Goal: Answer question/provide support: Answer question/provide support

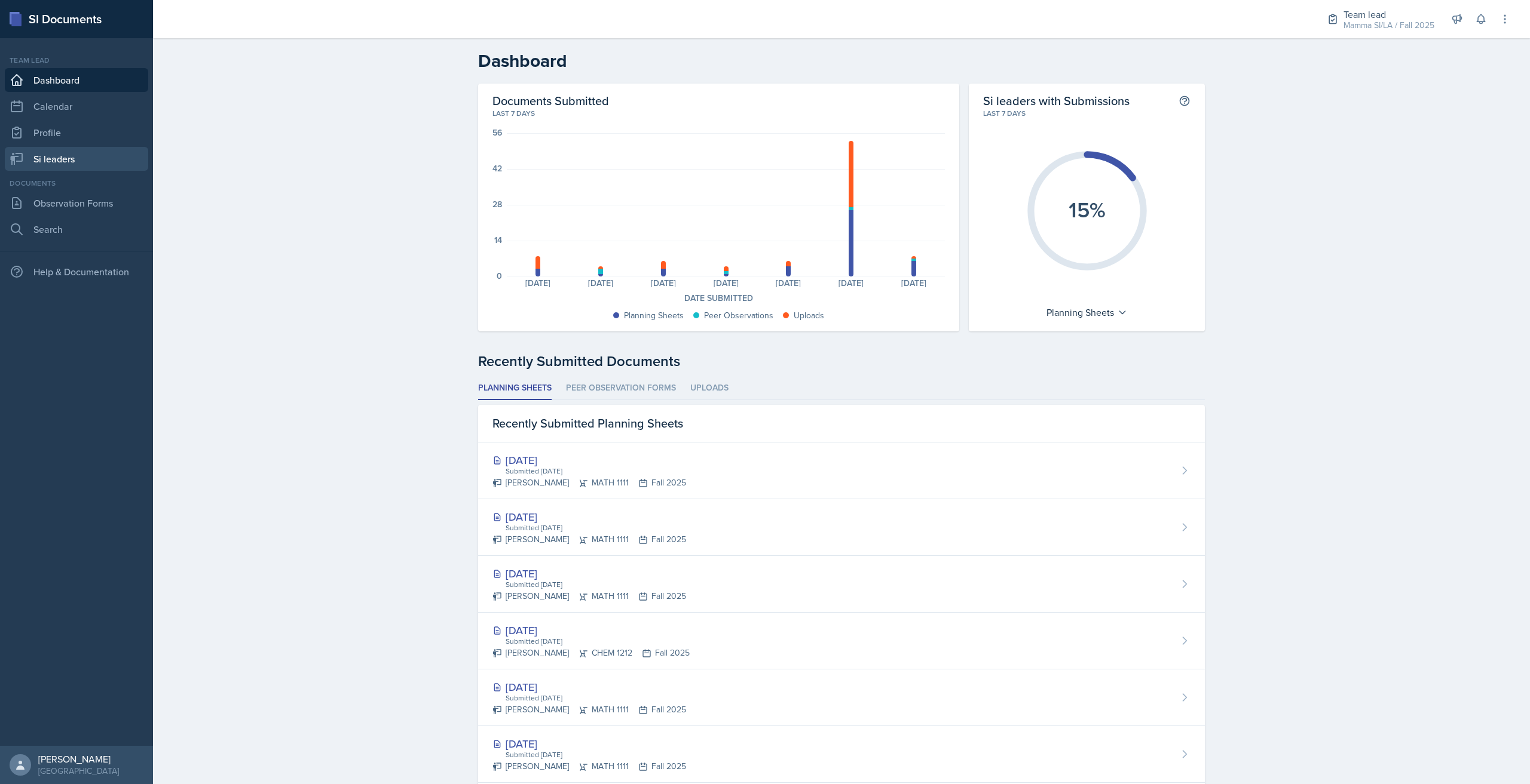
click at [97, 159] on link "Si leaders" at bounding box center [77, 159] width 143 height 24
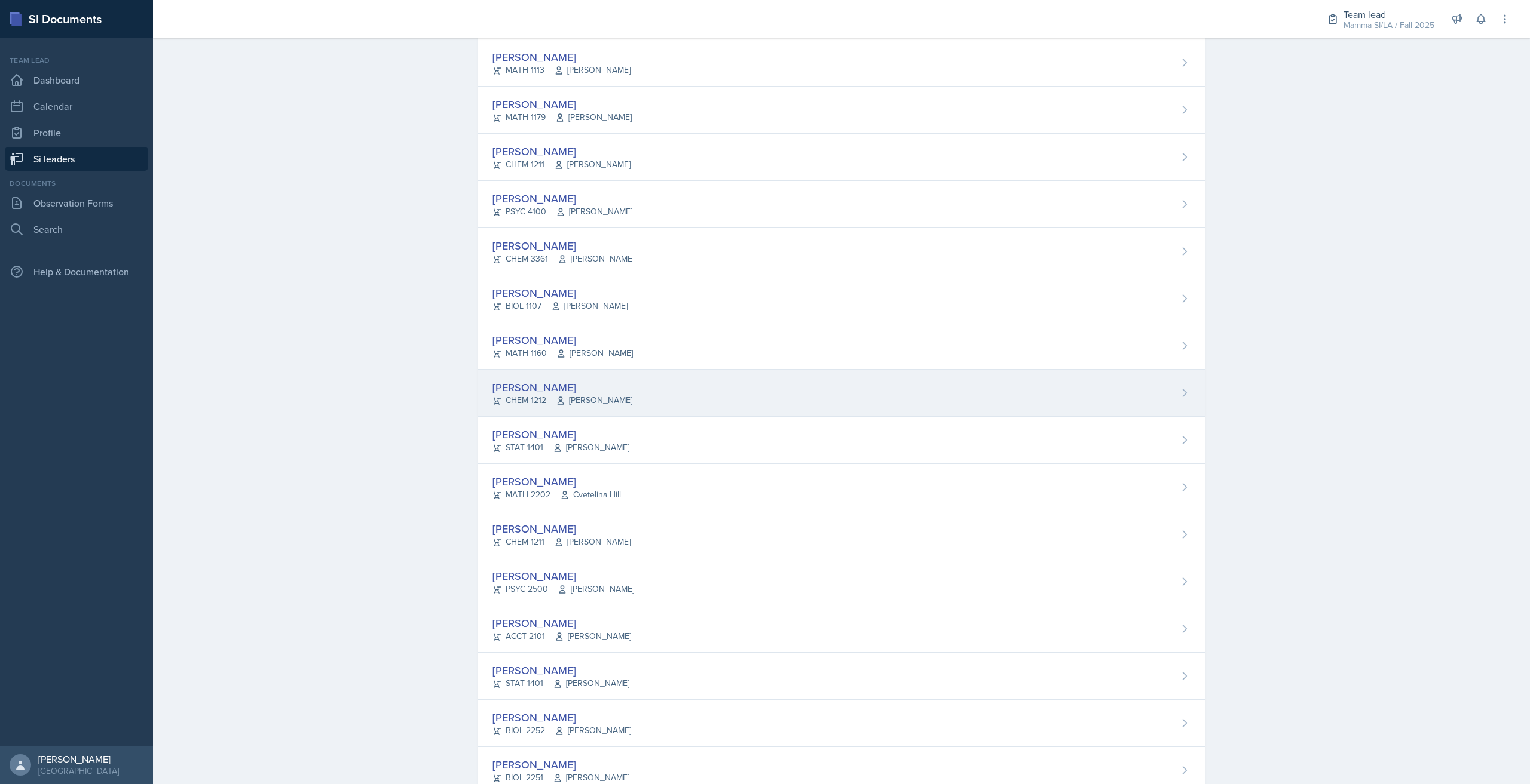
scroll to position [566, 0]
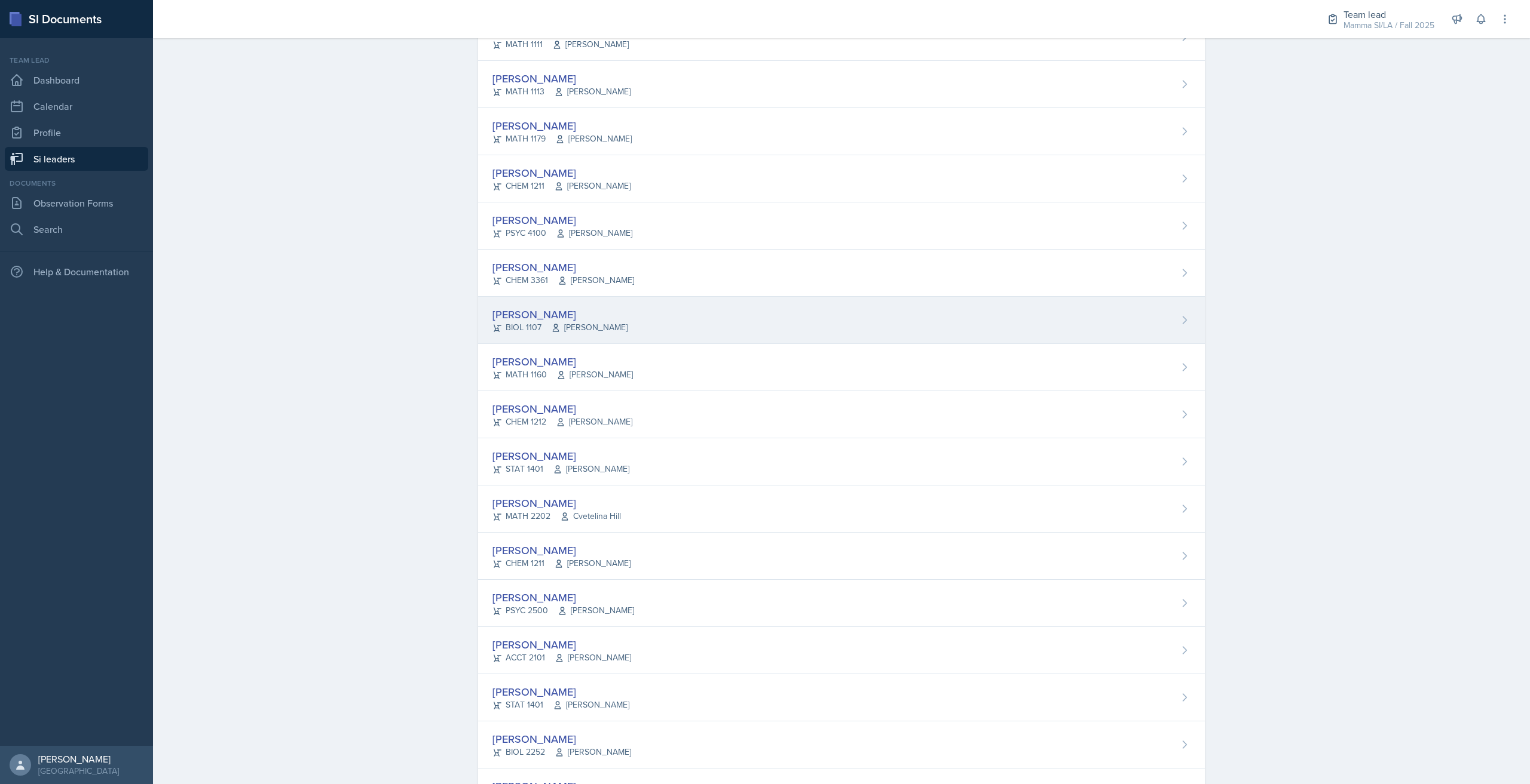
click at [622, 320] on div "[PERSON_NAME]" at bounding box center [560, 314] width 135 height 16
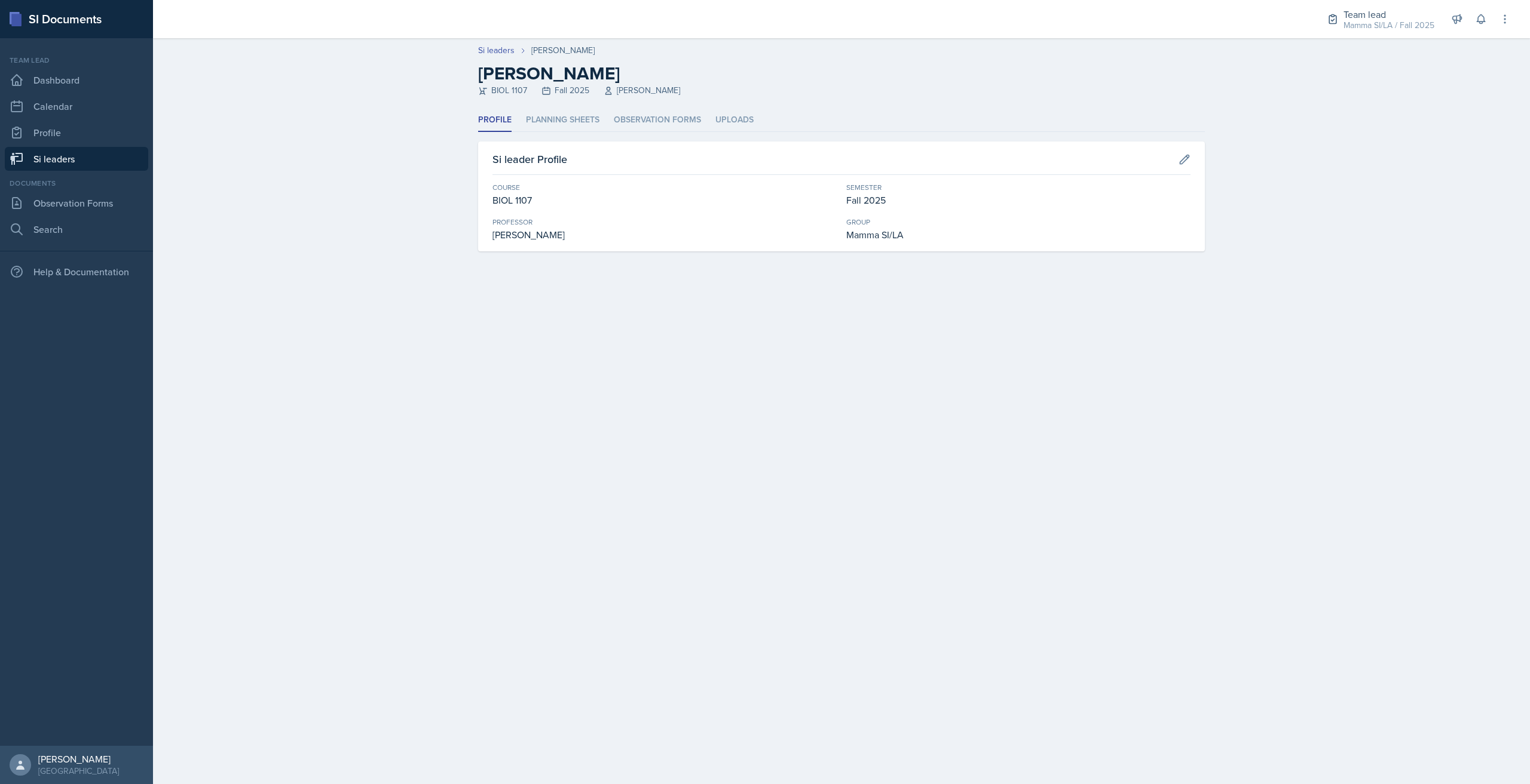
click at [583, 135] on div "Profile Planning Sheets Observation Forms Uploads Profile Planning Sheets Obser…" at bounding box center [841, 180] width 727 height 142
click at [580, 124] on li "Planning Sheets" at bounding box center [562, 120] width 73 height 23
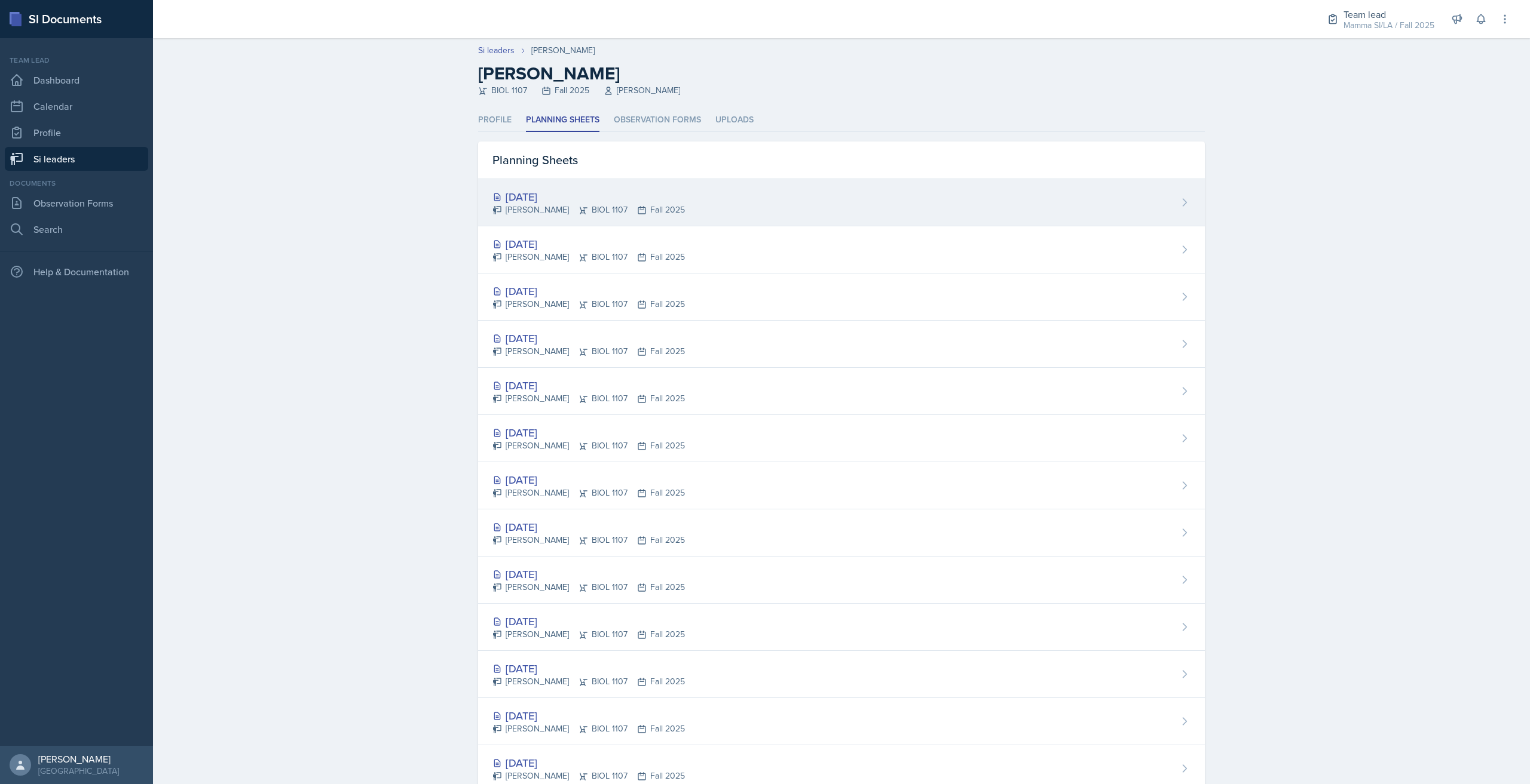
click at [654, 207] on div "[PERSON_NAME] BIOL 1107 Fall 2025" at bounding box center [589, 210] width 192 height 13
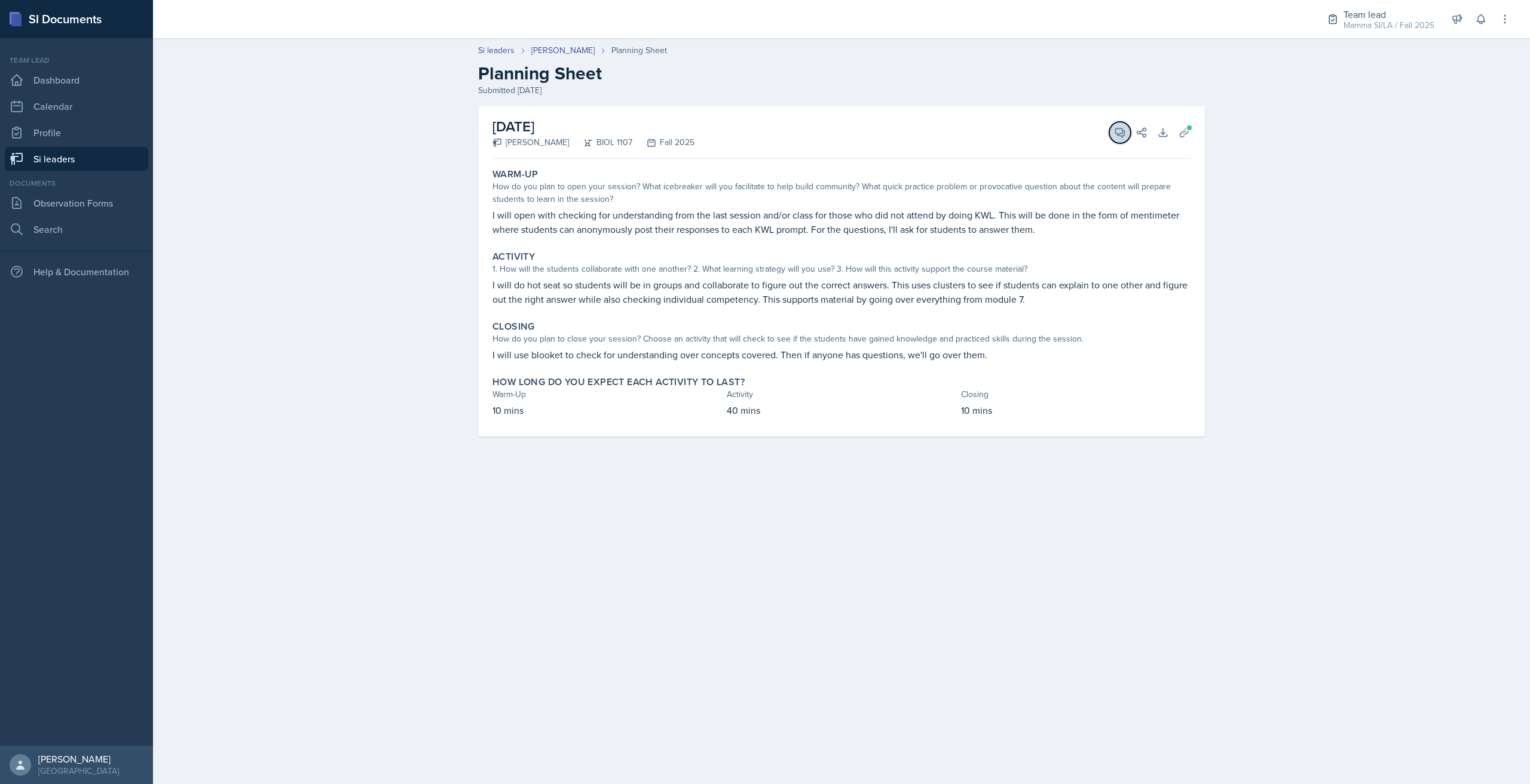
click at [1117, 142] on button "View Comments" at bounding box center [1120, 132] width 21 height 21
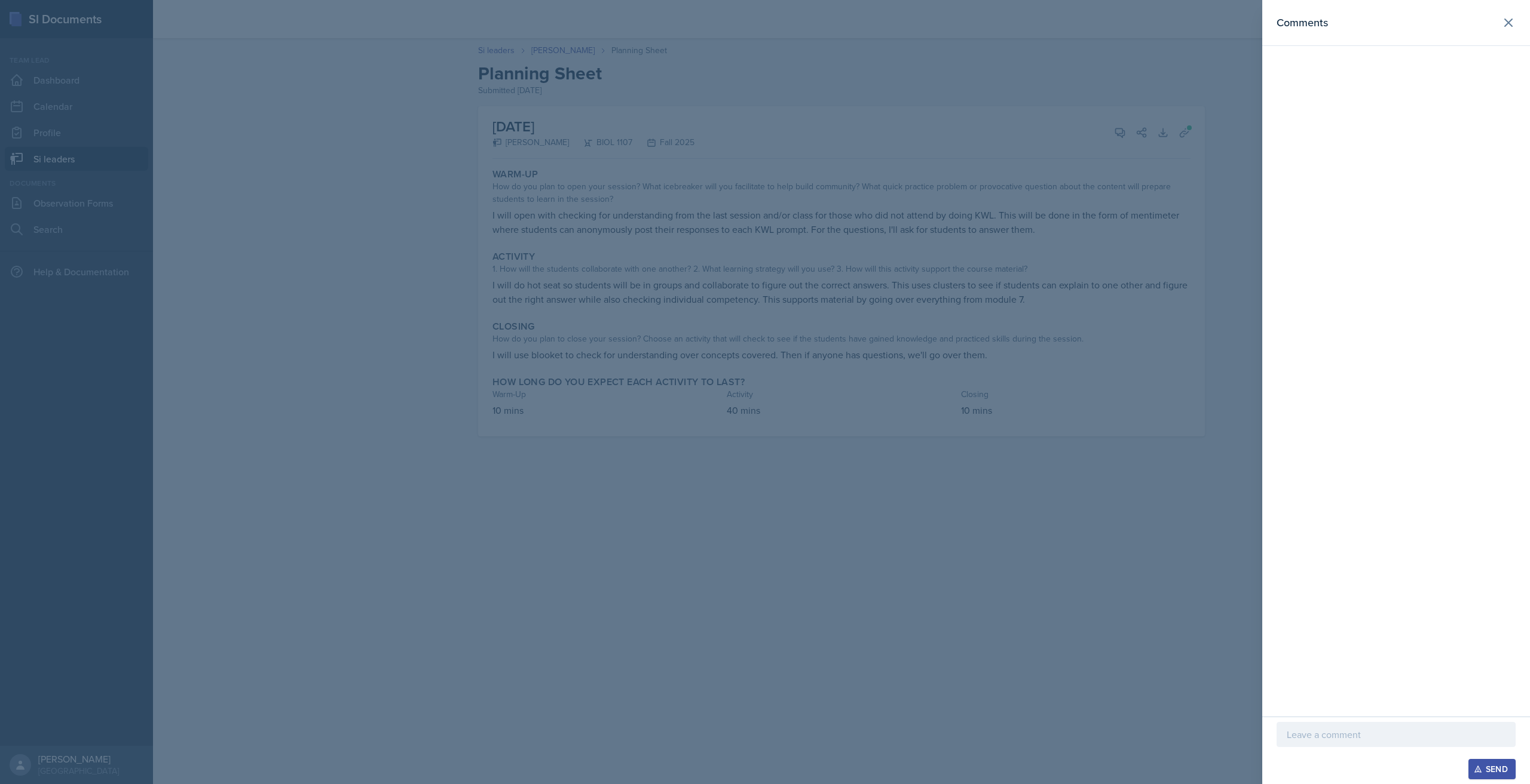
click at [1257, 167] on div at bounding box center [765, 392] width 1530 height 784
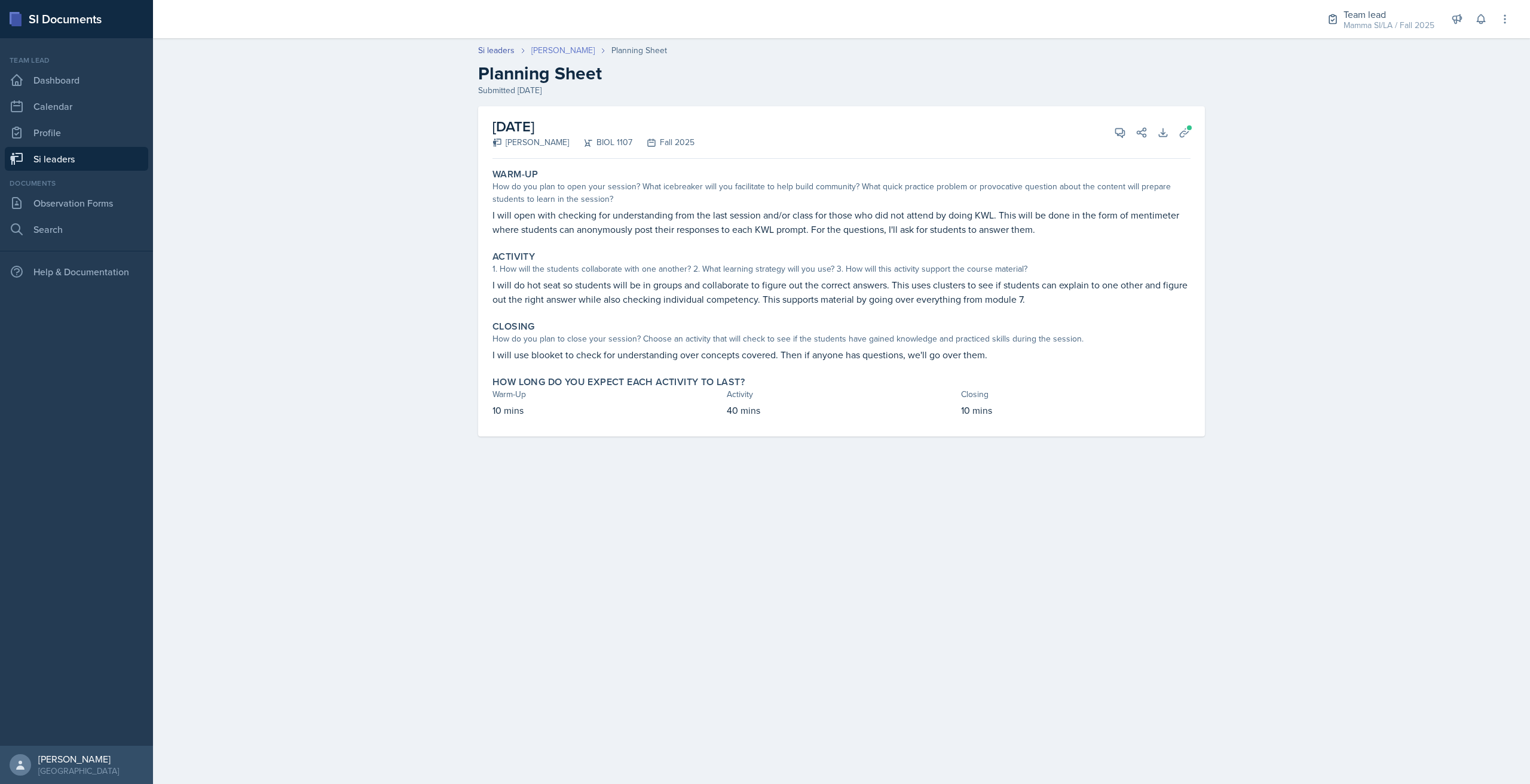
click at [580, 44] on link "[PERSON_NAME]" at bounding box center [563, 50] width 63 height 13
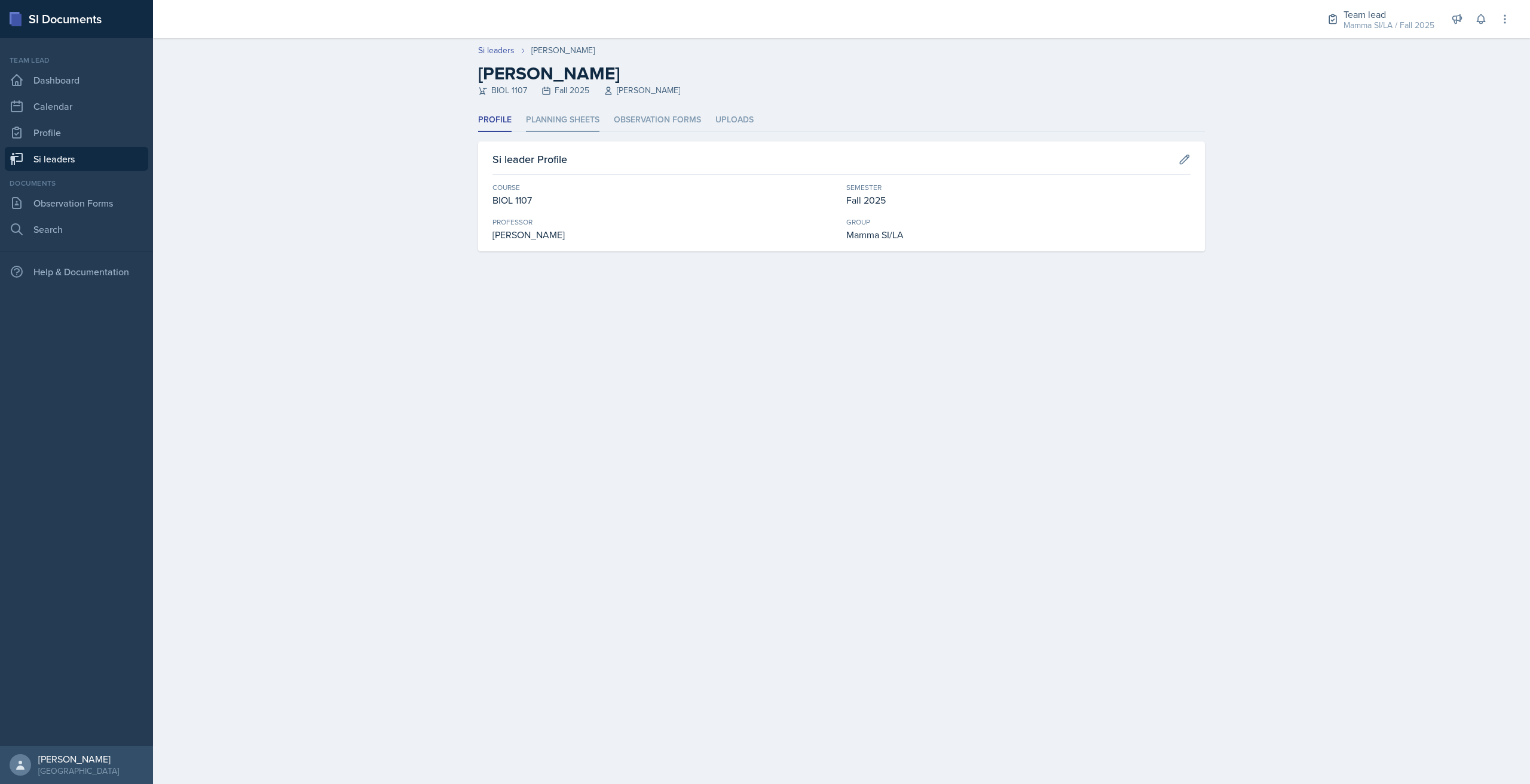
click at [567, 122] on li "Planning Sheets" at bounding box center [562, 120] width 73 height 23
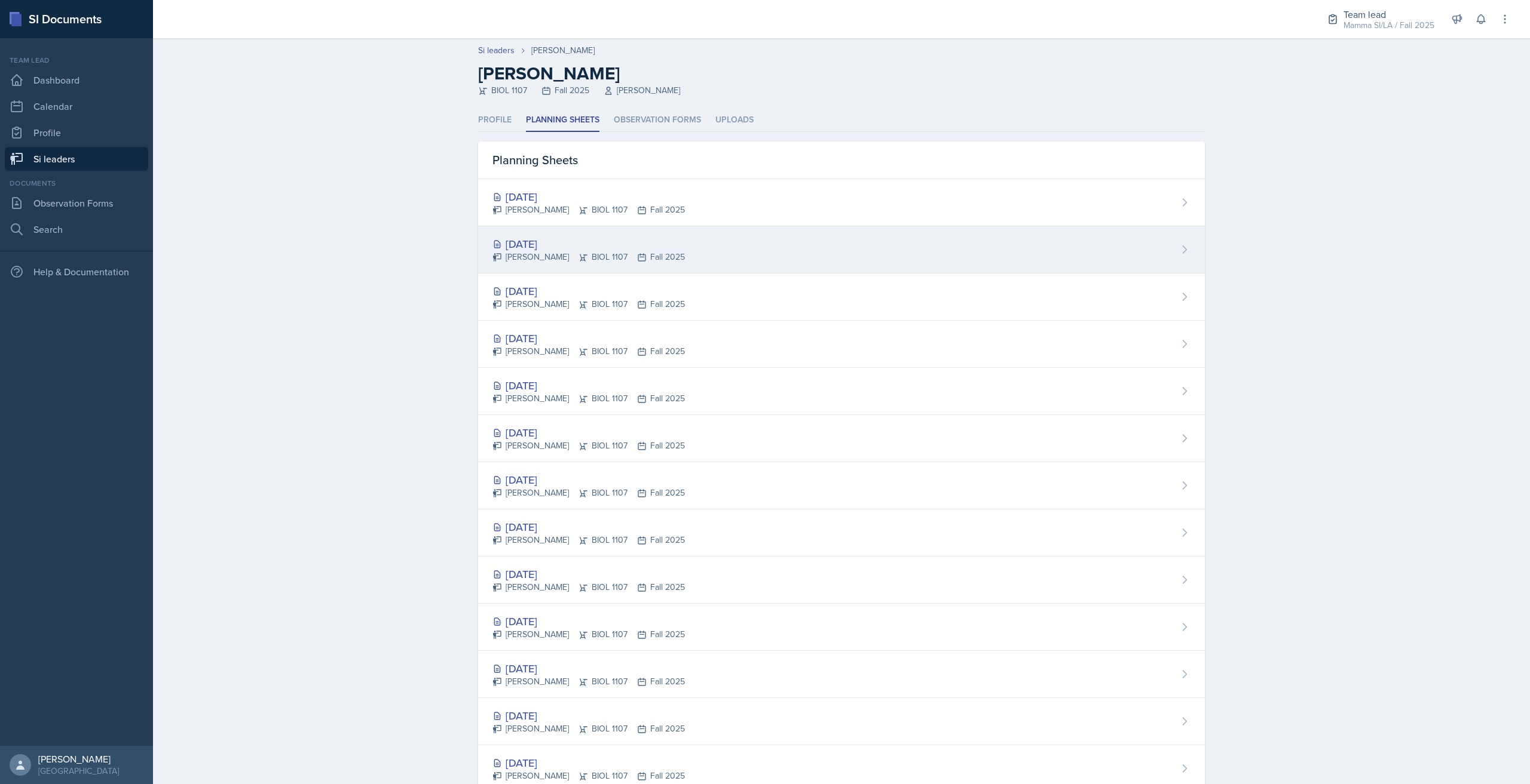
click at [609, 249] on div "[DATE]" at bounding box center [589, 244] width 192 height 16
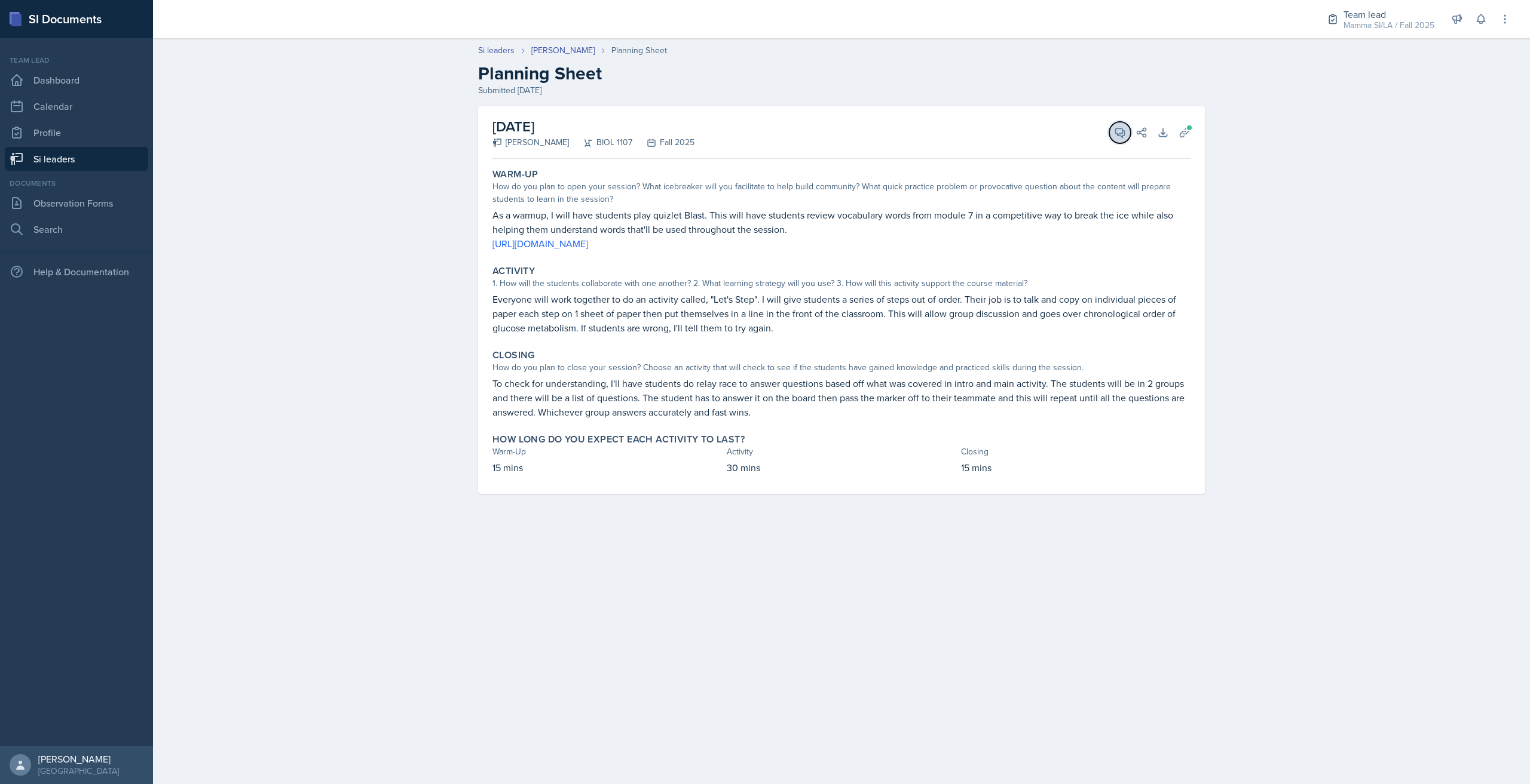
click at [1124, 129] on span at bounding box center [1124, 129] width 6 height 6
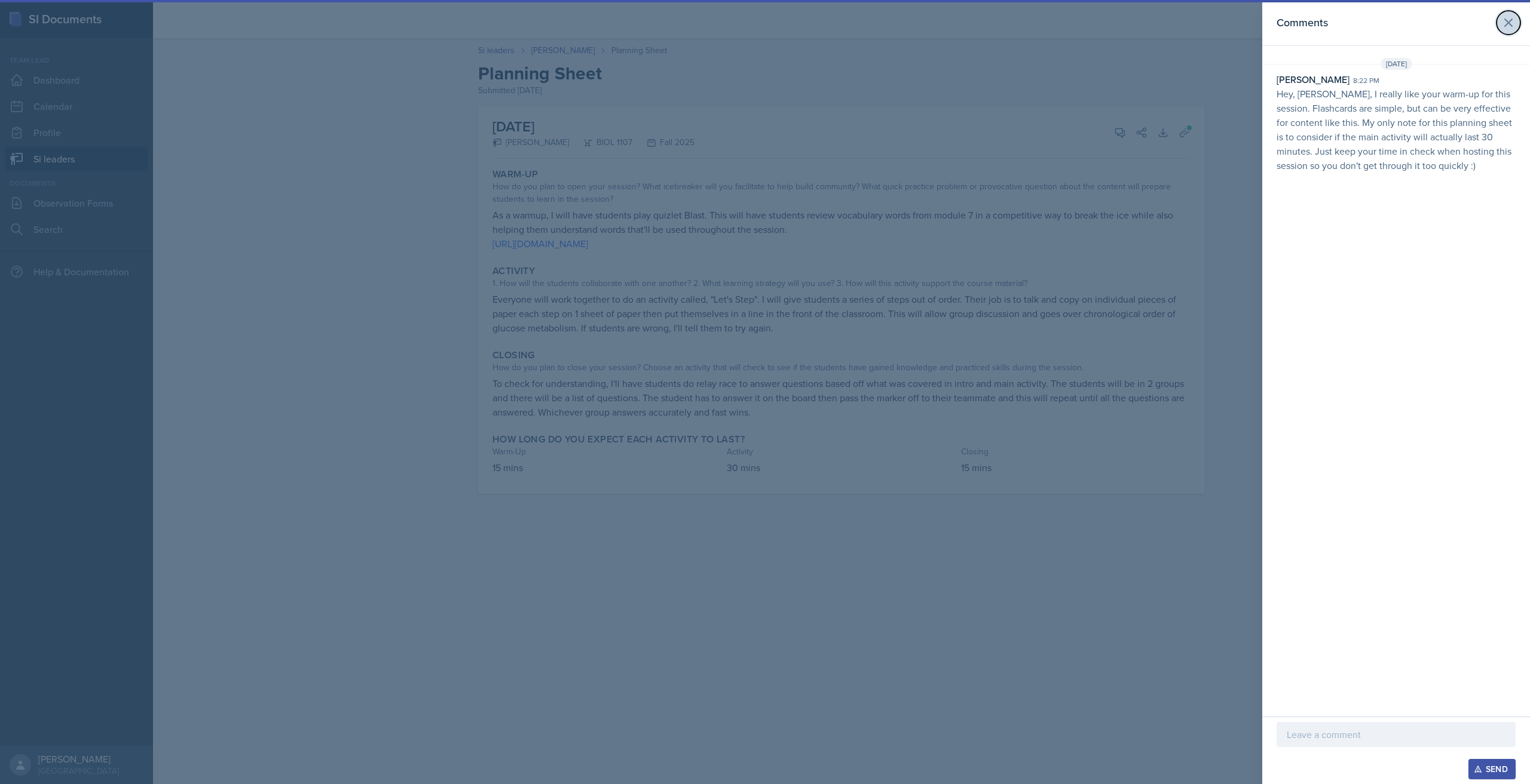
click at [1512, 31] on button at bounding box center [1508, 23] width 24 height 24
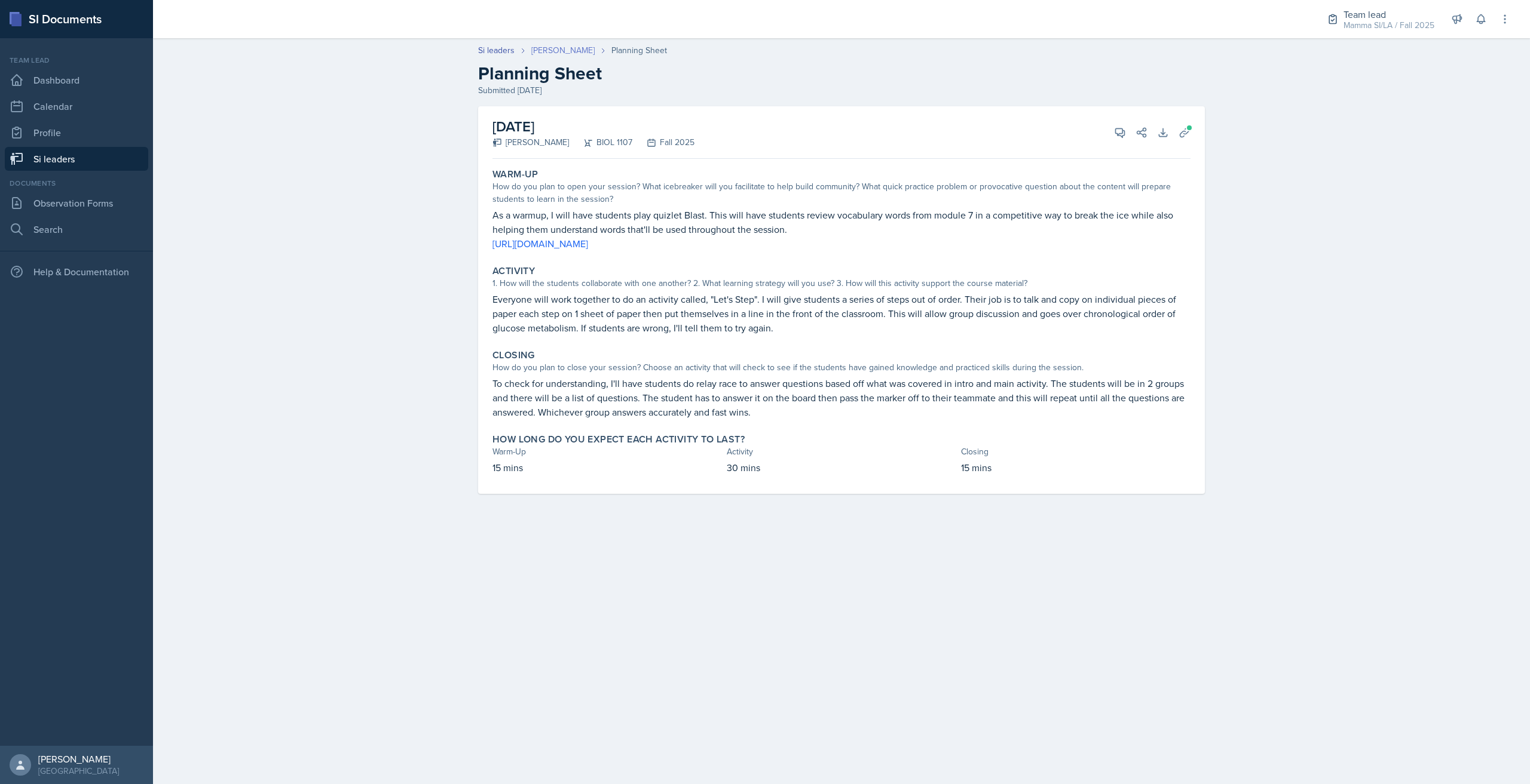
click at [572, 49] on link "[PERSON_NAME]" at bounding box center [563, 50] width 63 height 13
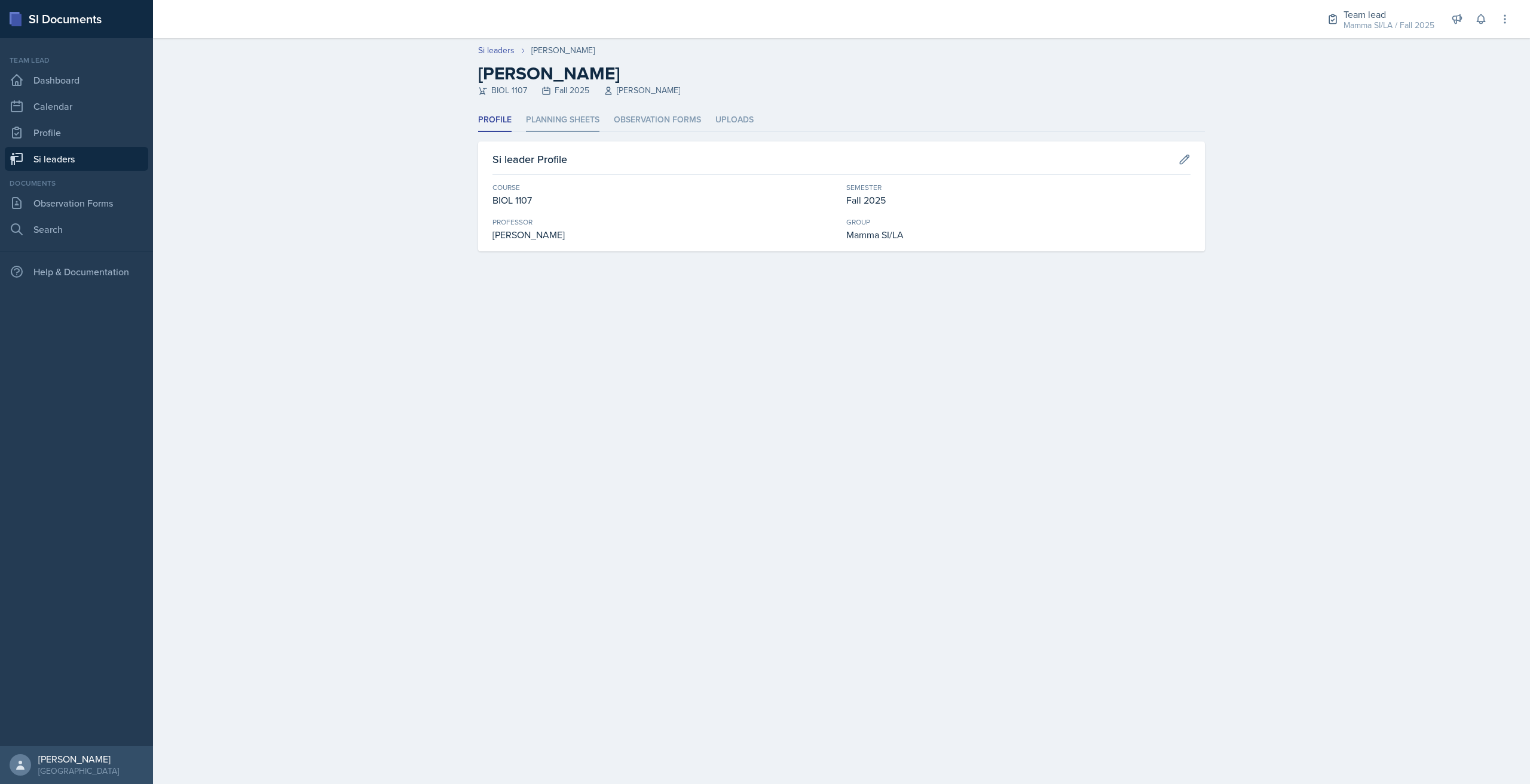
click at [549, 126] on li "Planning Sheets" at bounding box center [562, 120] width 73 height 23
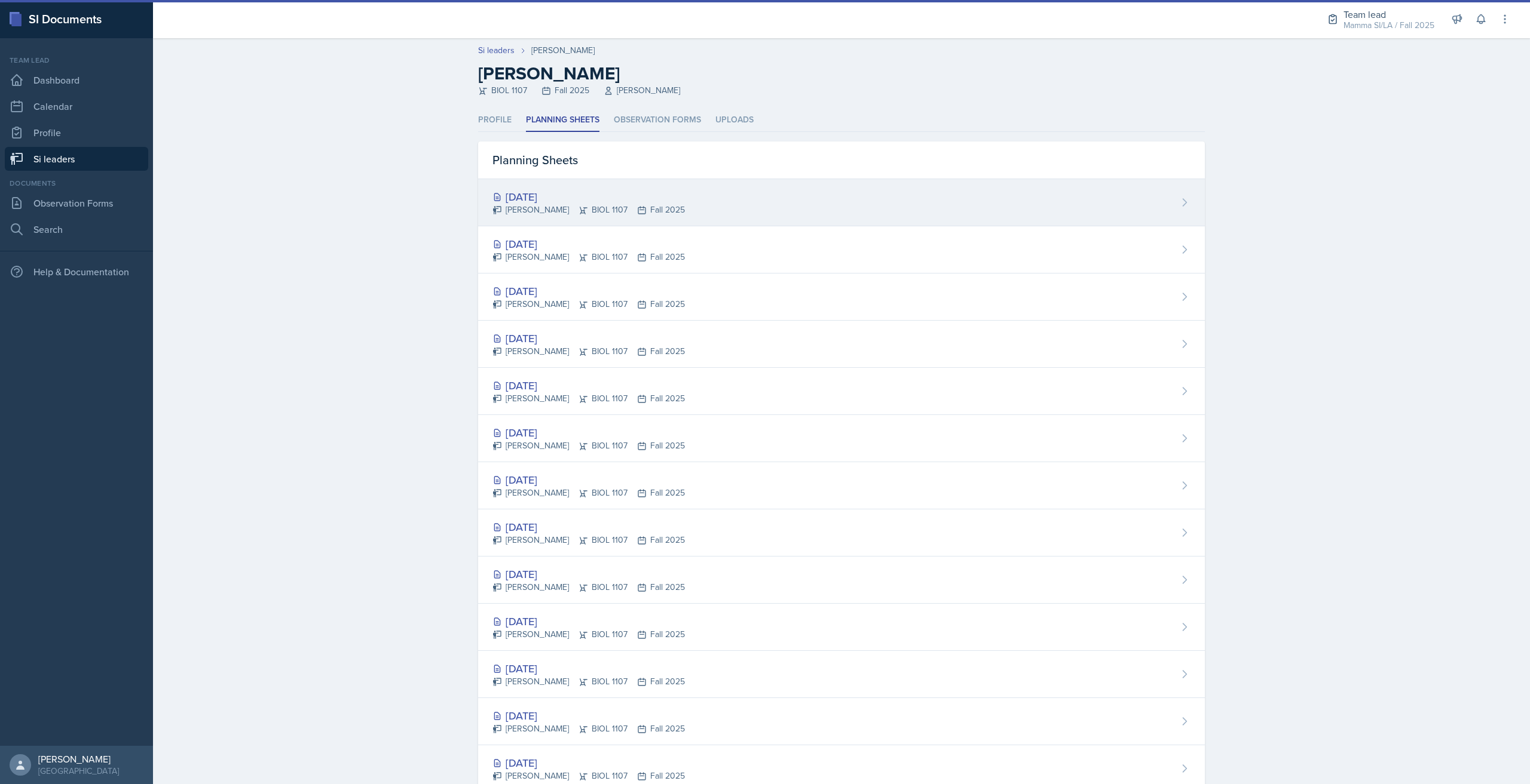
click at [621, 189] on div "[DATE]" at bounding box center [589, 197] width 192 height 16
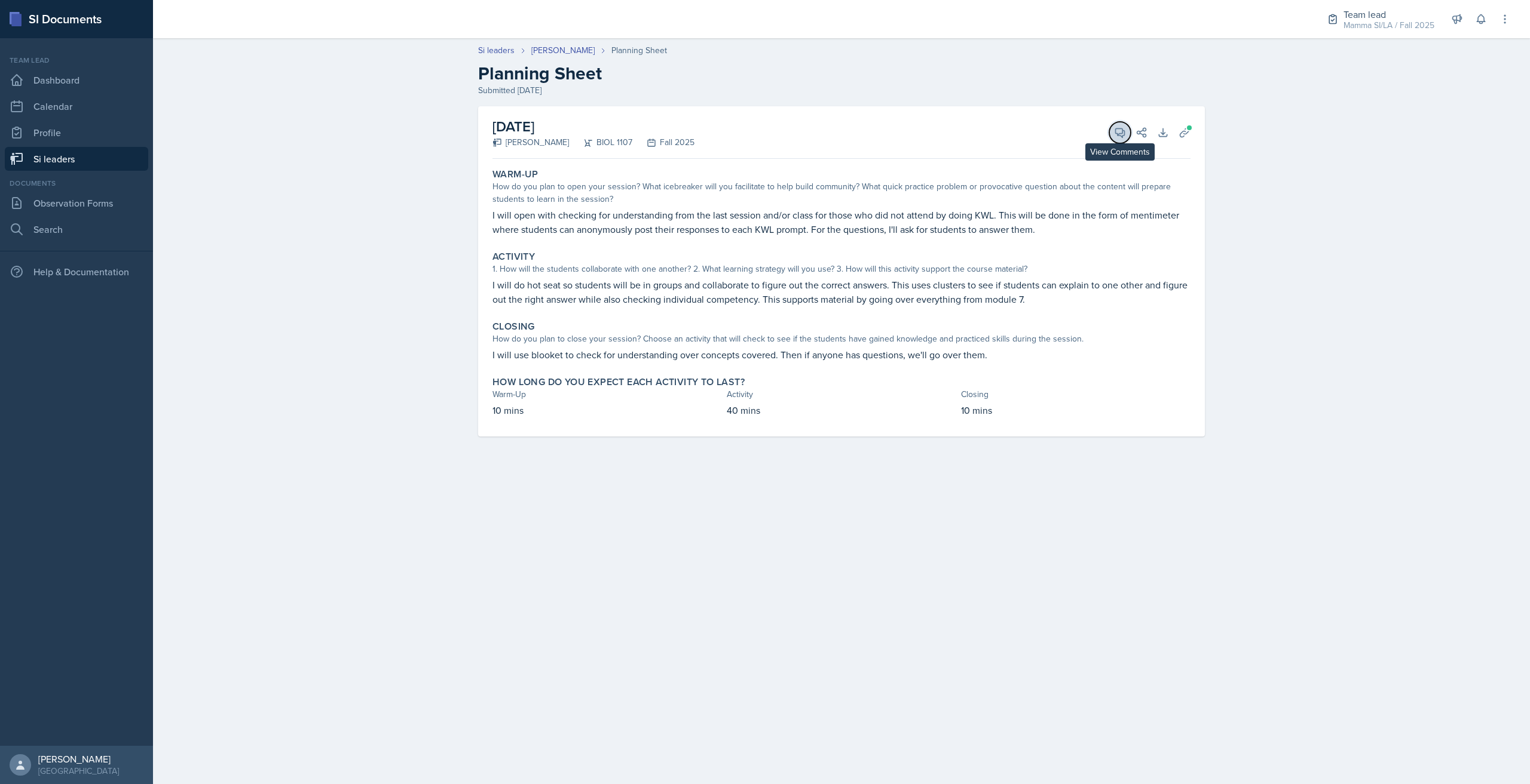
click at [1118, 132] on icon at bounding box center [1120, 132] width 12 height 12
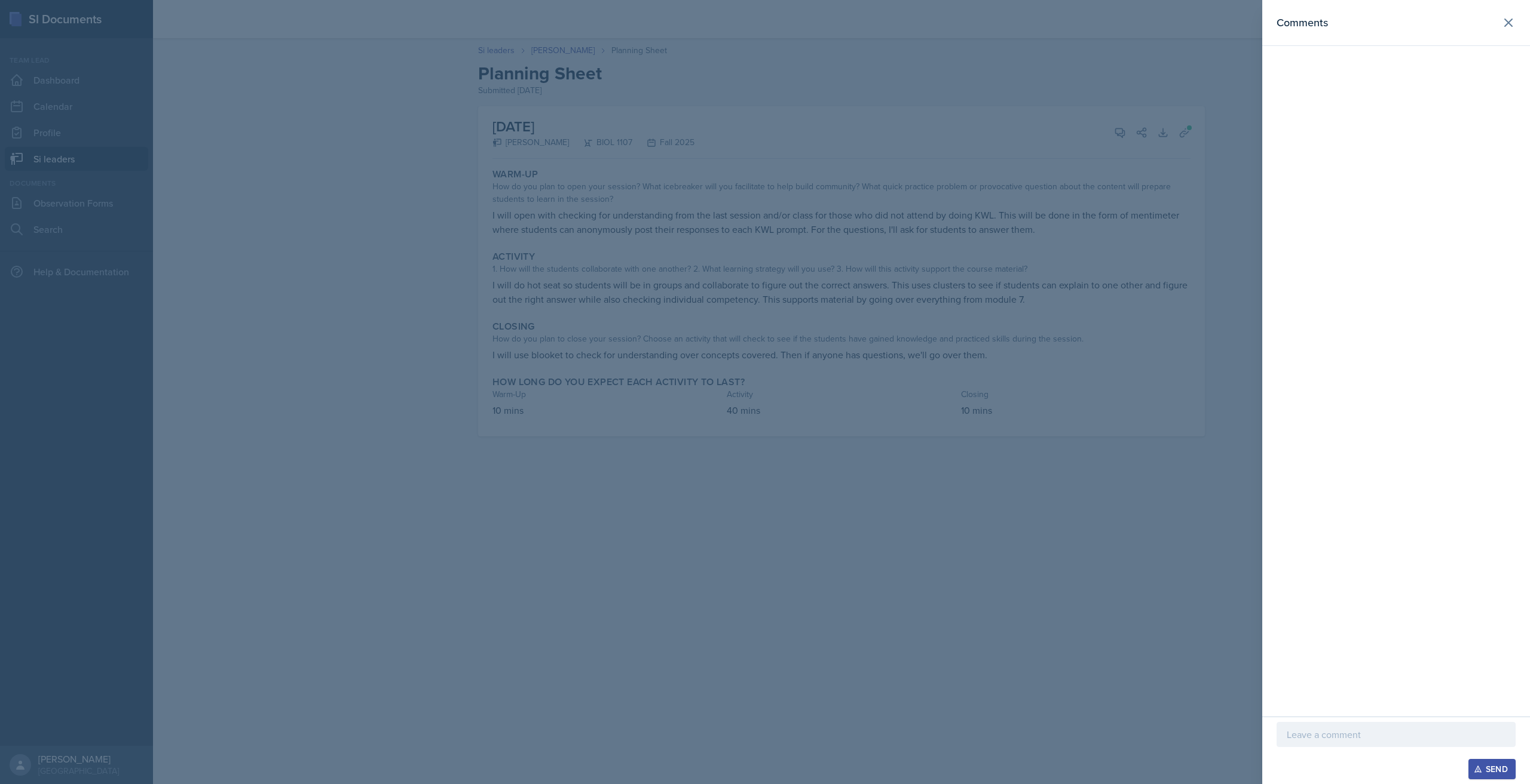
click at [1235, 437] on div at bounding box center [765, 392] width 1530 height 784
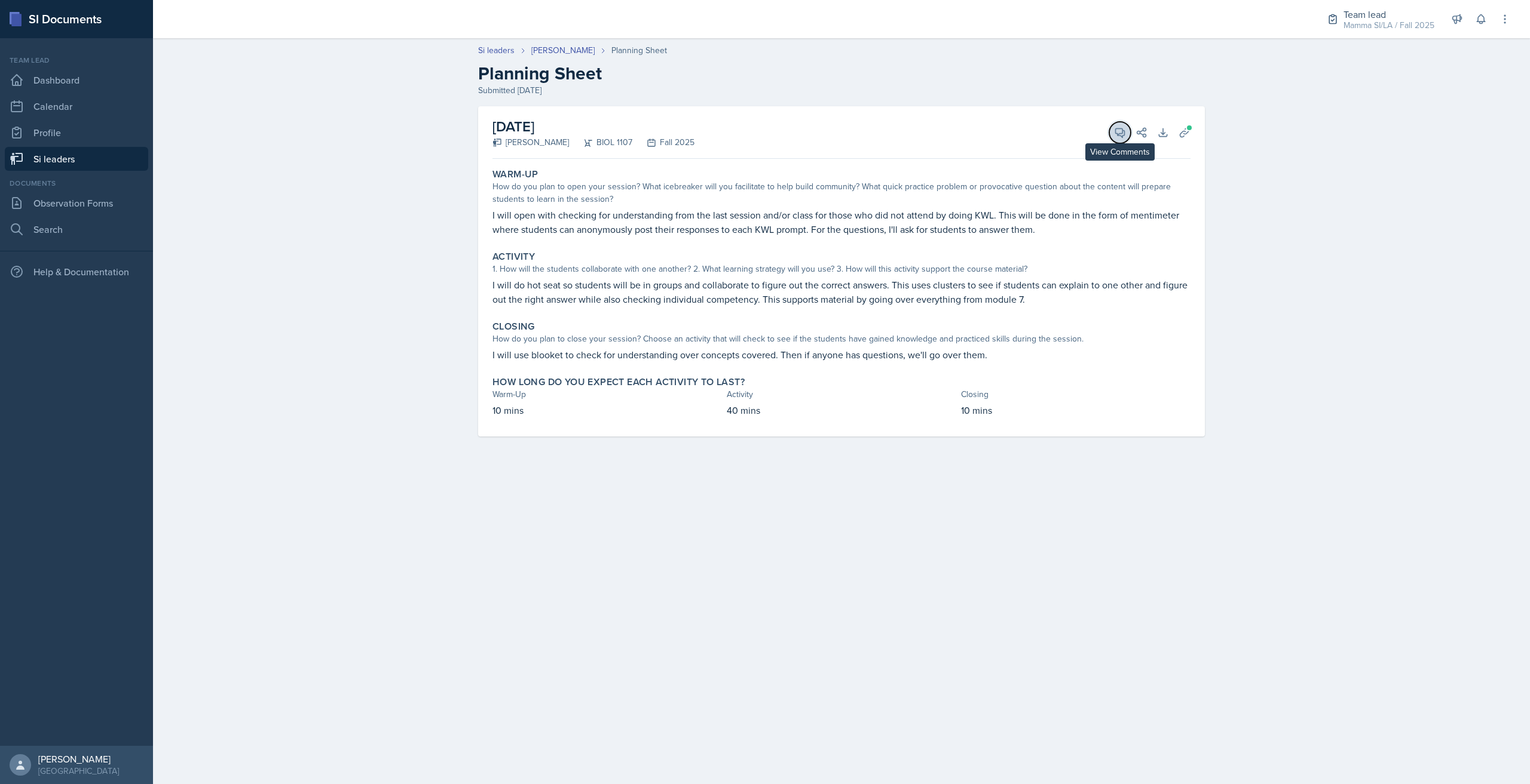
click at [1114, 131] on button "View Comments" at bounding box center [1120, 132] width 21 height 21
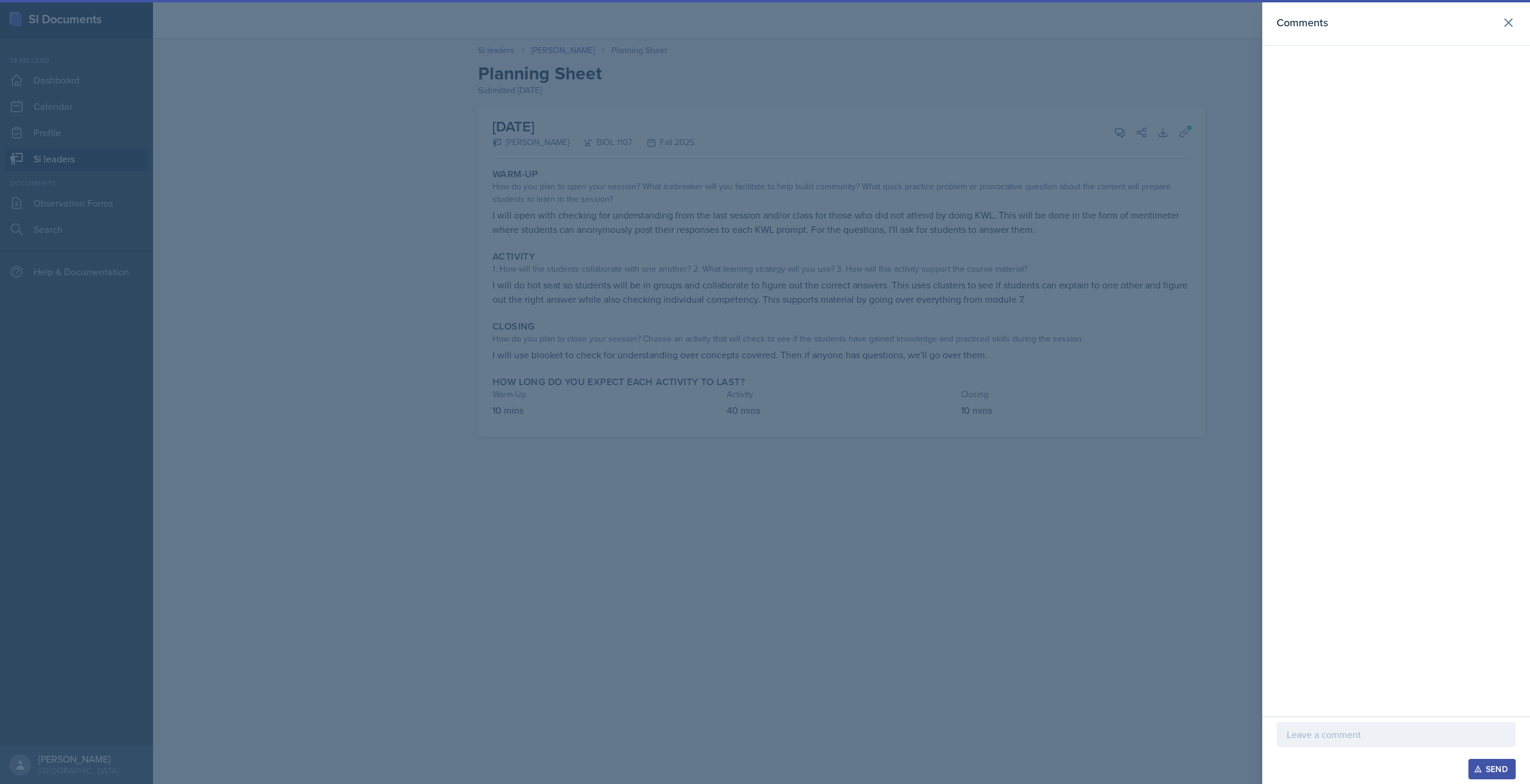
click at [1370, 736] on p at bounding box center [1396, 734] width 219 height 14
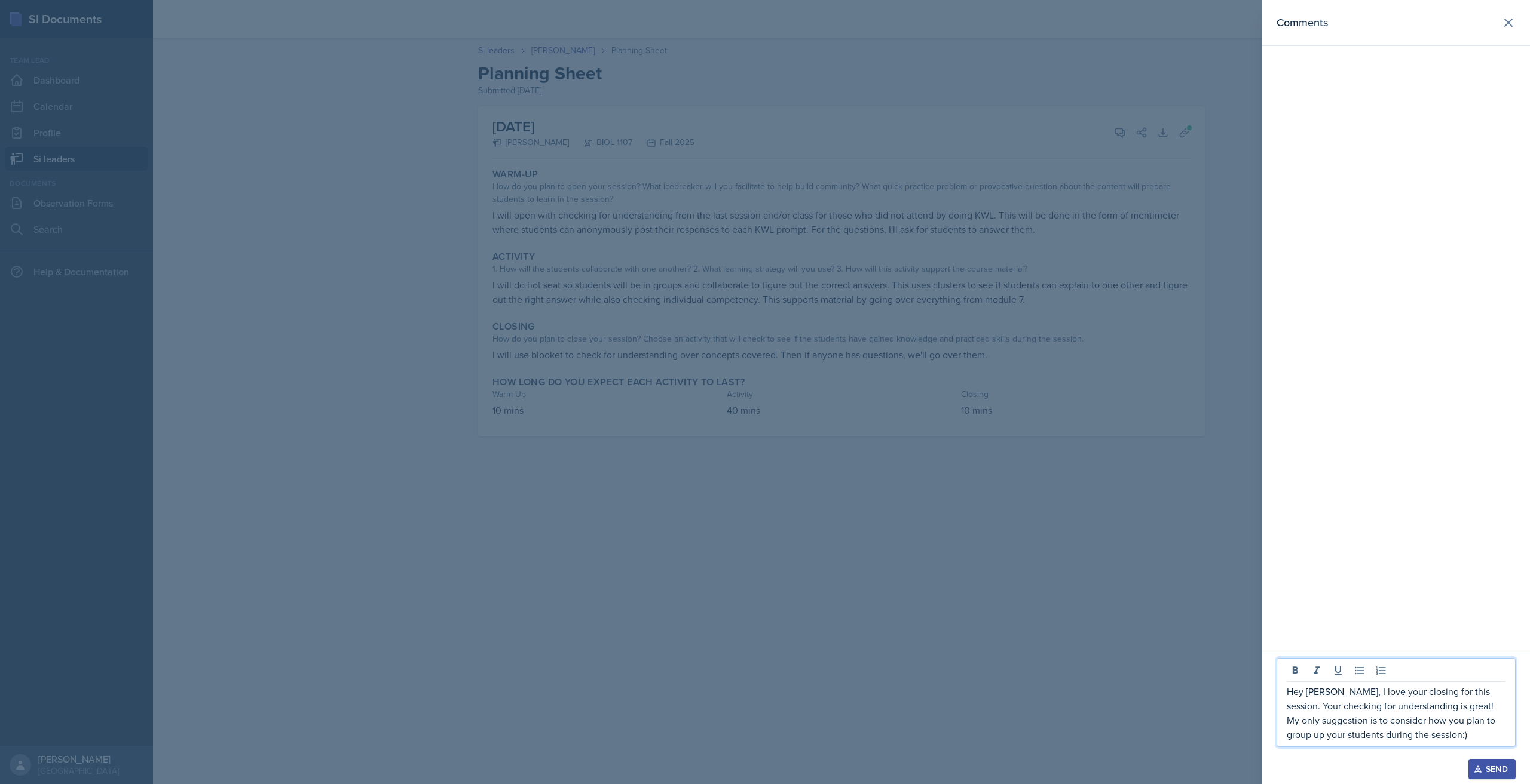
click at [1504, 763] on div "Send" at bounding box center [1492, 769] width 31 height 9
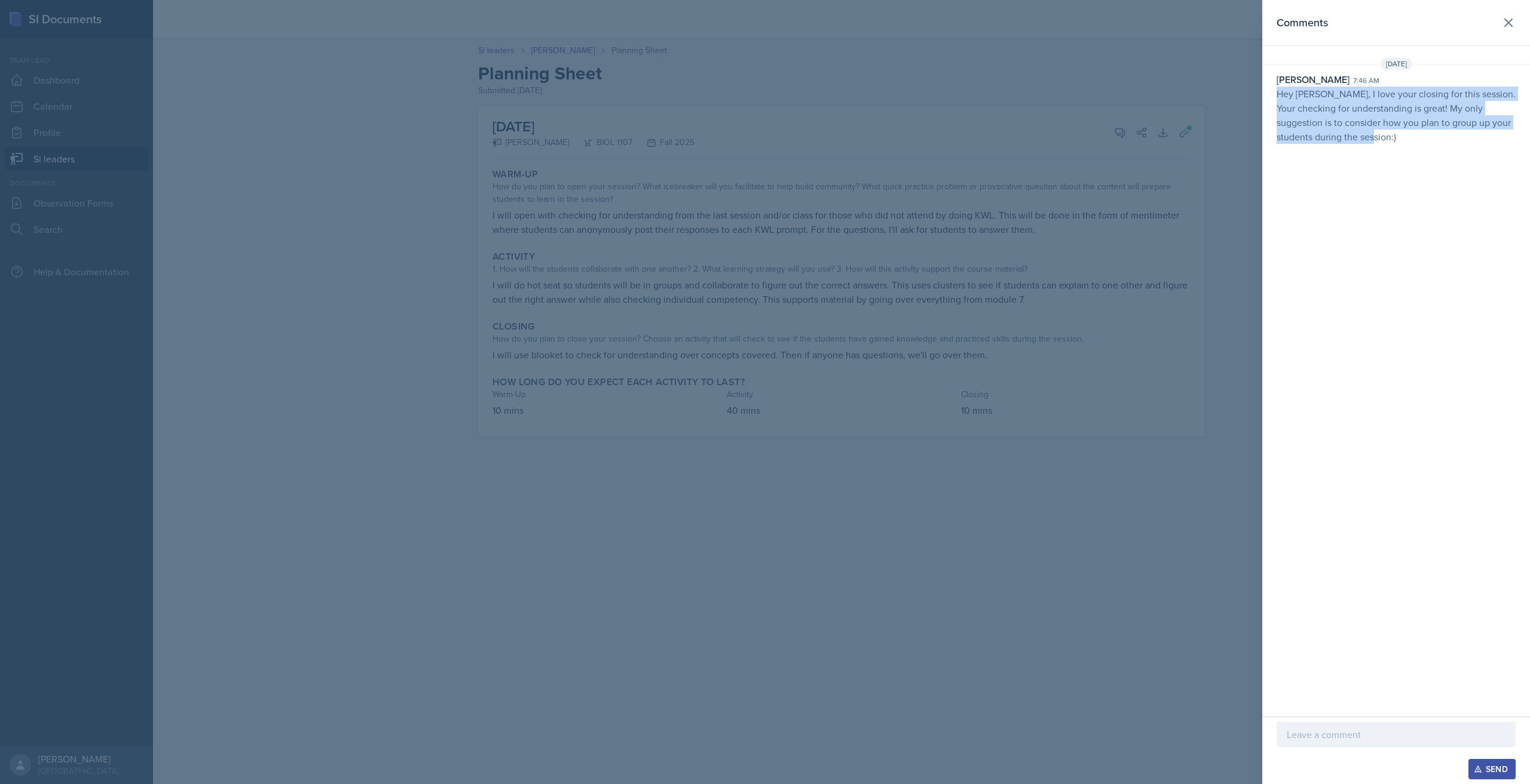
drag, startPoint x: 1379, startPoint y: 141, endPoint x: 1277, endPoint y: 98, distance: 110.7
click at [1277, 98] on p "Hey [PERSON_NAME], I love your closing for this session. Your checking for unde…" at bounding box center [1396, 115] width 239 height 57
copy p "Hey [PERSON_NAME], I love your closing for this session. Your checking for unde…"
click at [1038, 157] on div at bounding box center [765, 392] width 1530 height 784
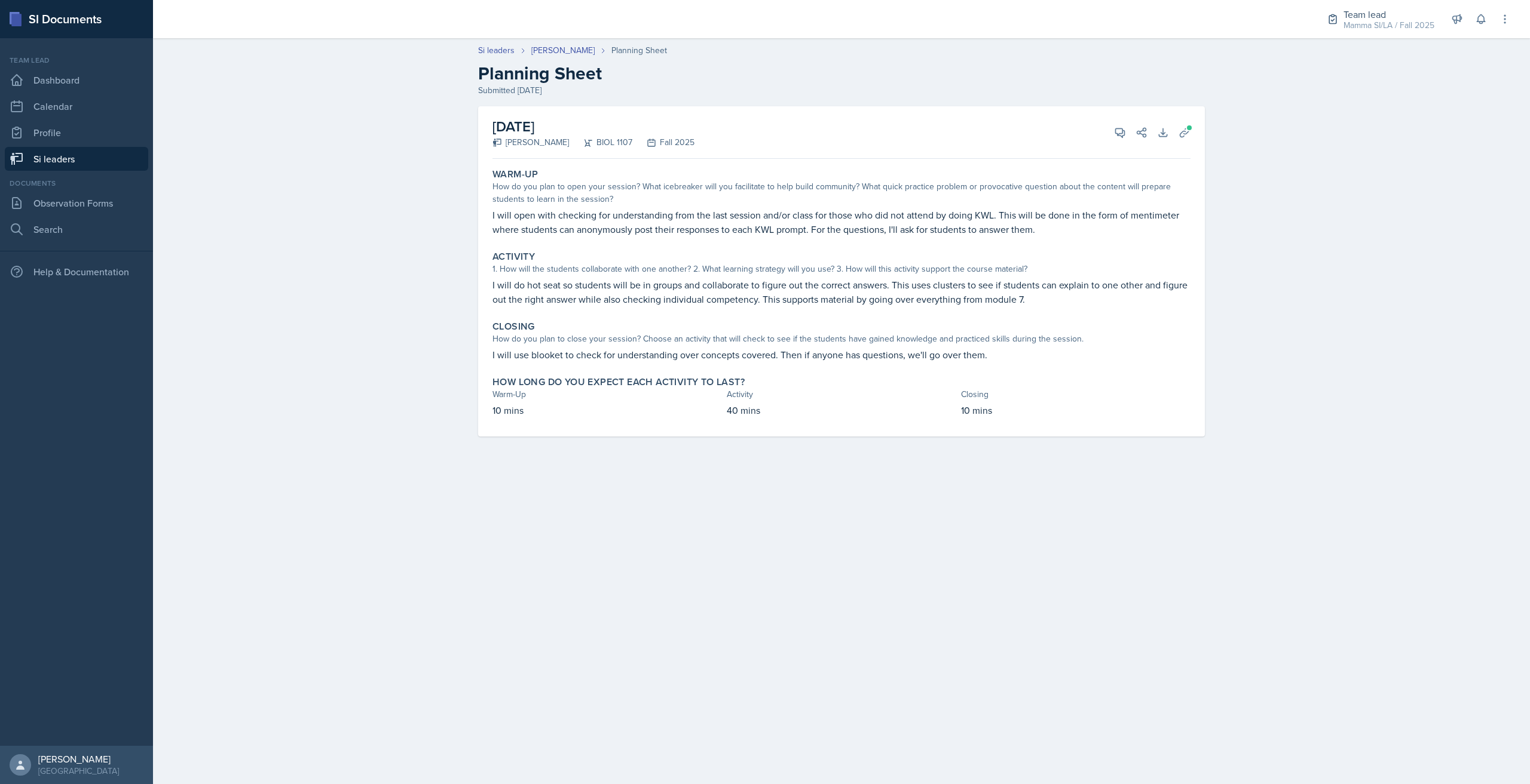
click at [117, 164] on link "Si leaders" at bounding box center [77, 159] width 143 height 24
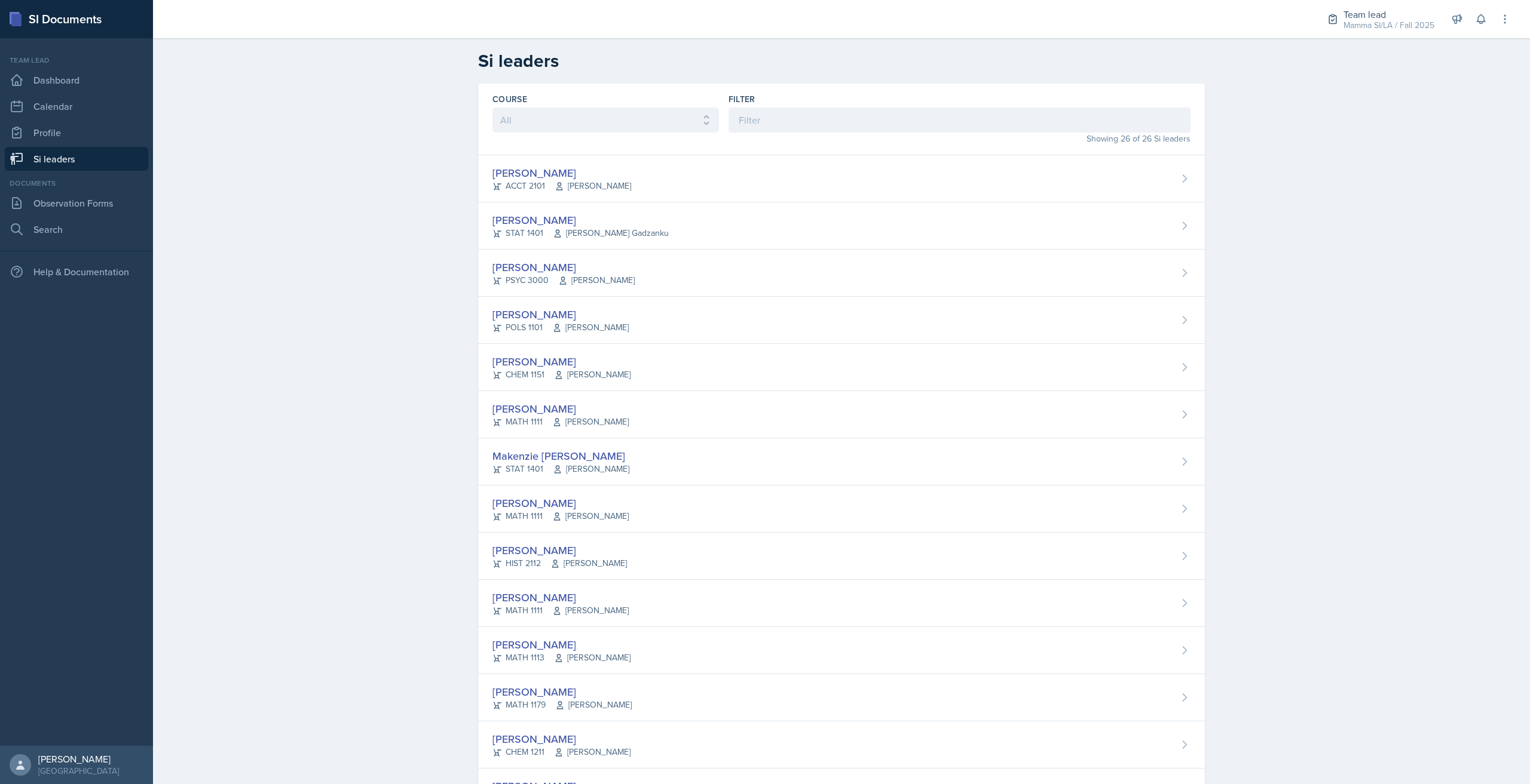
click at [793, 102] on div "Filter" at bounding box center [959, 99] width 462 height 12
click at [793, 111] on input at bounding box center [959, 120] width 462 height 25
click at [794, 111] on input at bounding box center [959, 120] width 462 height 25
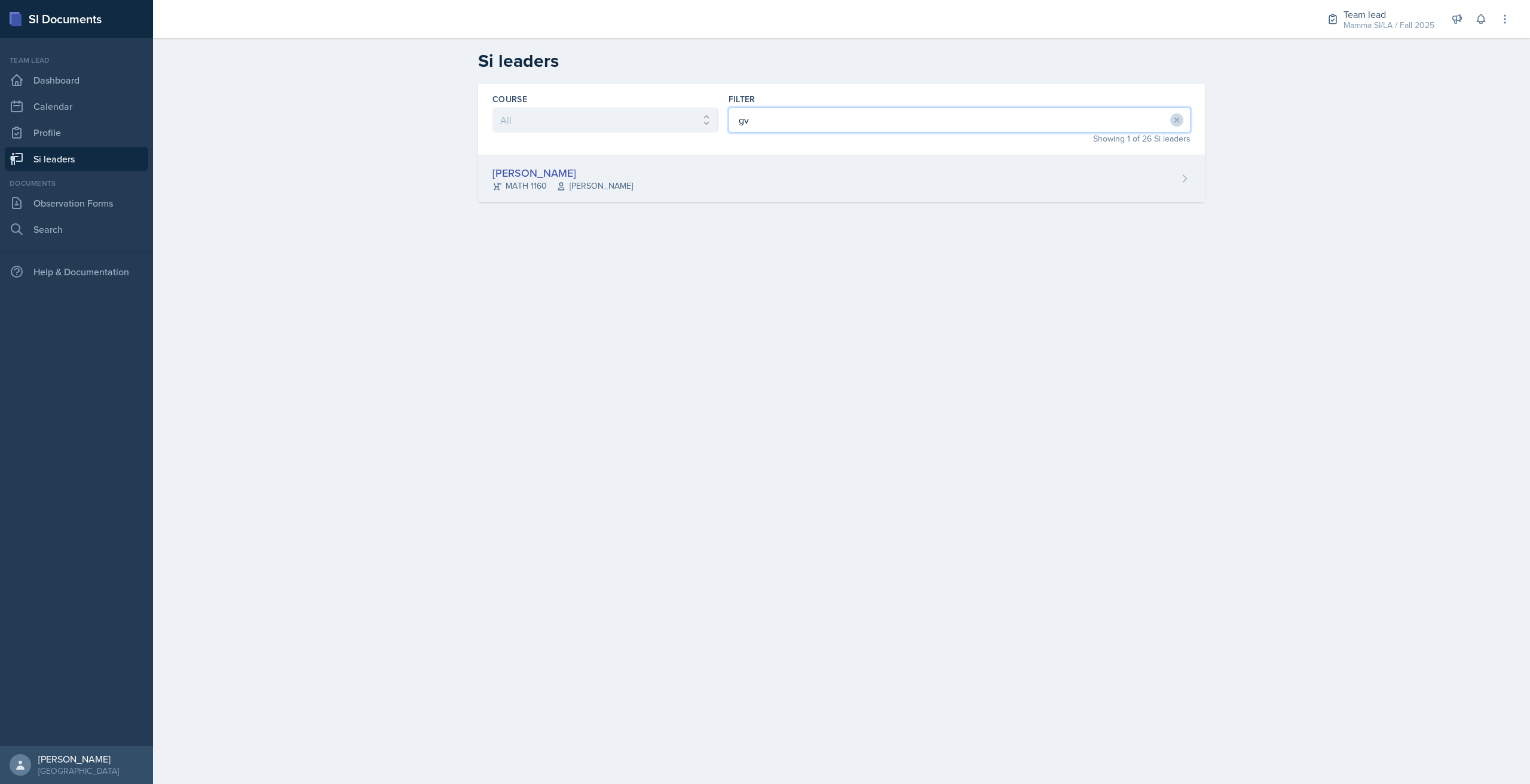
type input "gv"
click at [766, 178] on div "[PERSON_NAME] MATH 1160 [PERSON_NAME]" at bounding box center [841, 178] width 727 height 47
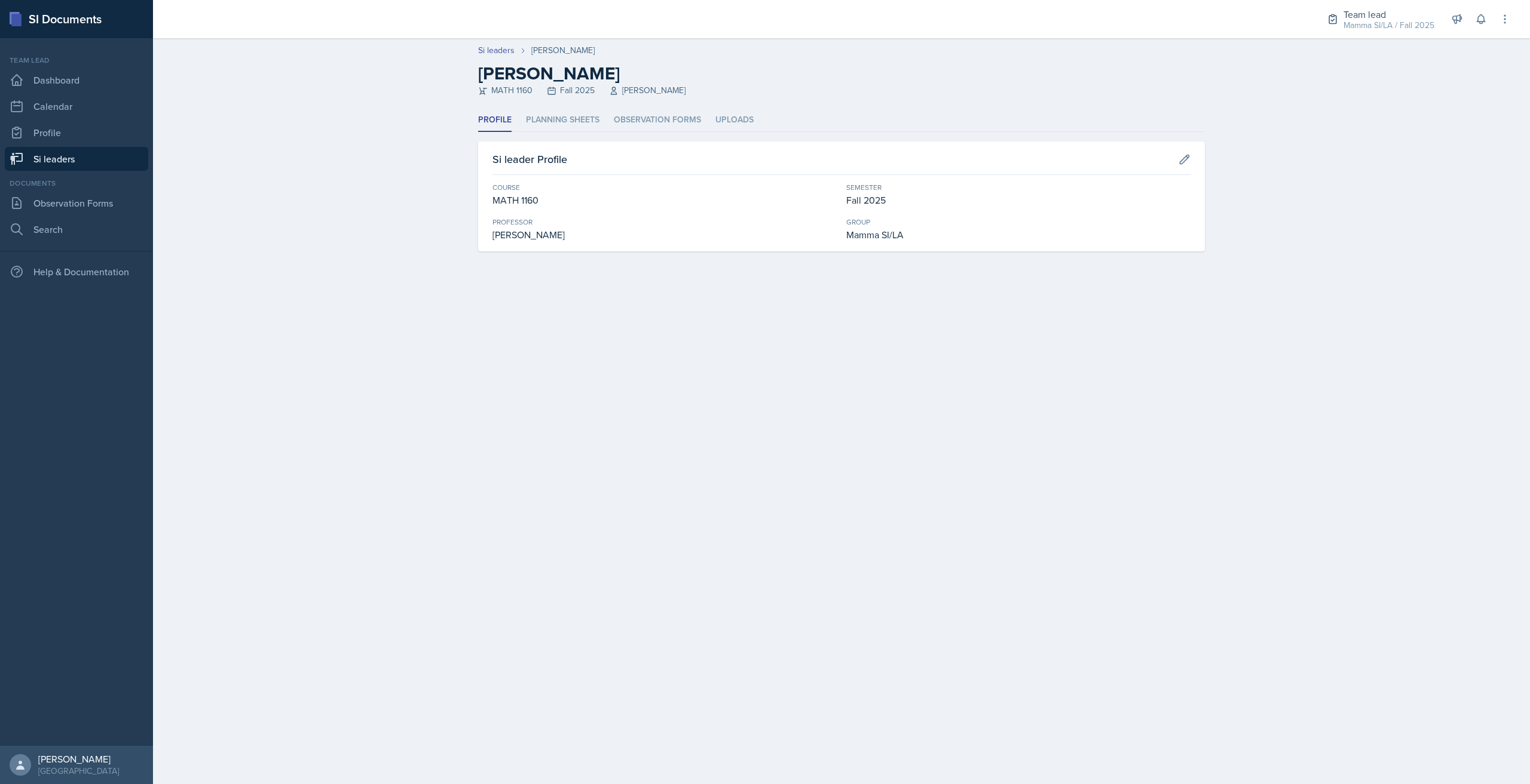
click at [544, 97] on header "Si leaders [PERSON_NAME] [PERSON_NAME] MATH 1160 Fall 2025 [PERSON_NAME]" at bounding box center [842, 73] width 1377 height 70
click at [560, 116] on li "Planning Sheets" at bounding box center [562, 120] width 73 height 23
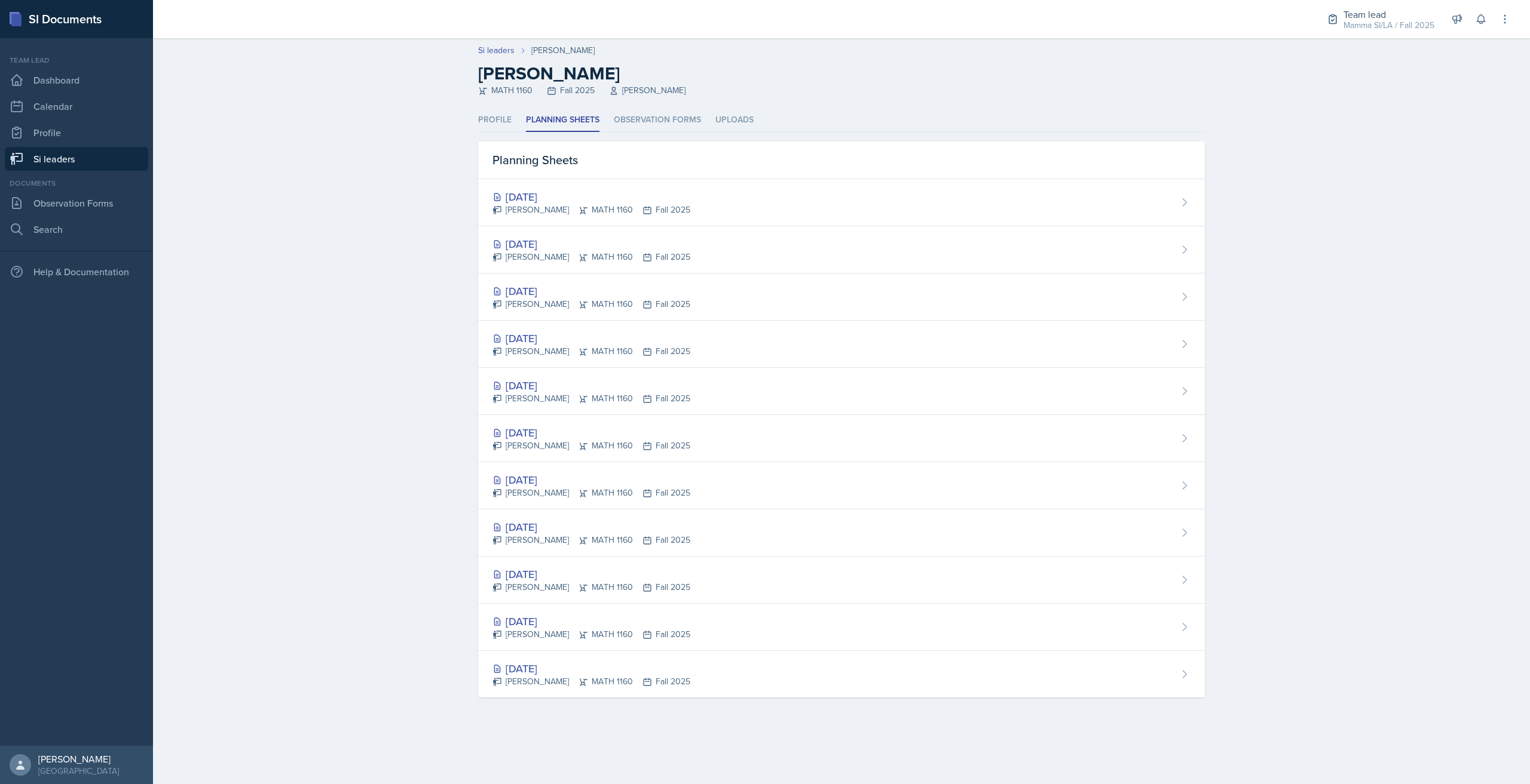
click at [93, 164] on link "Si leaders" at bounding box center [77, 159] width 143 height 24
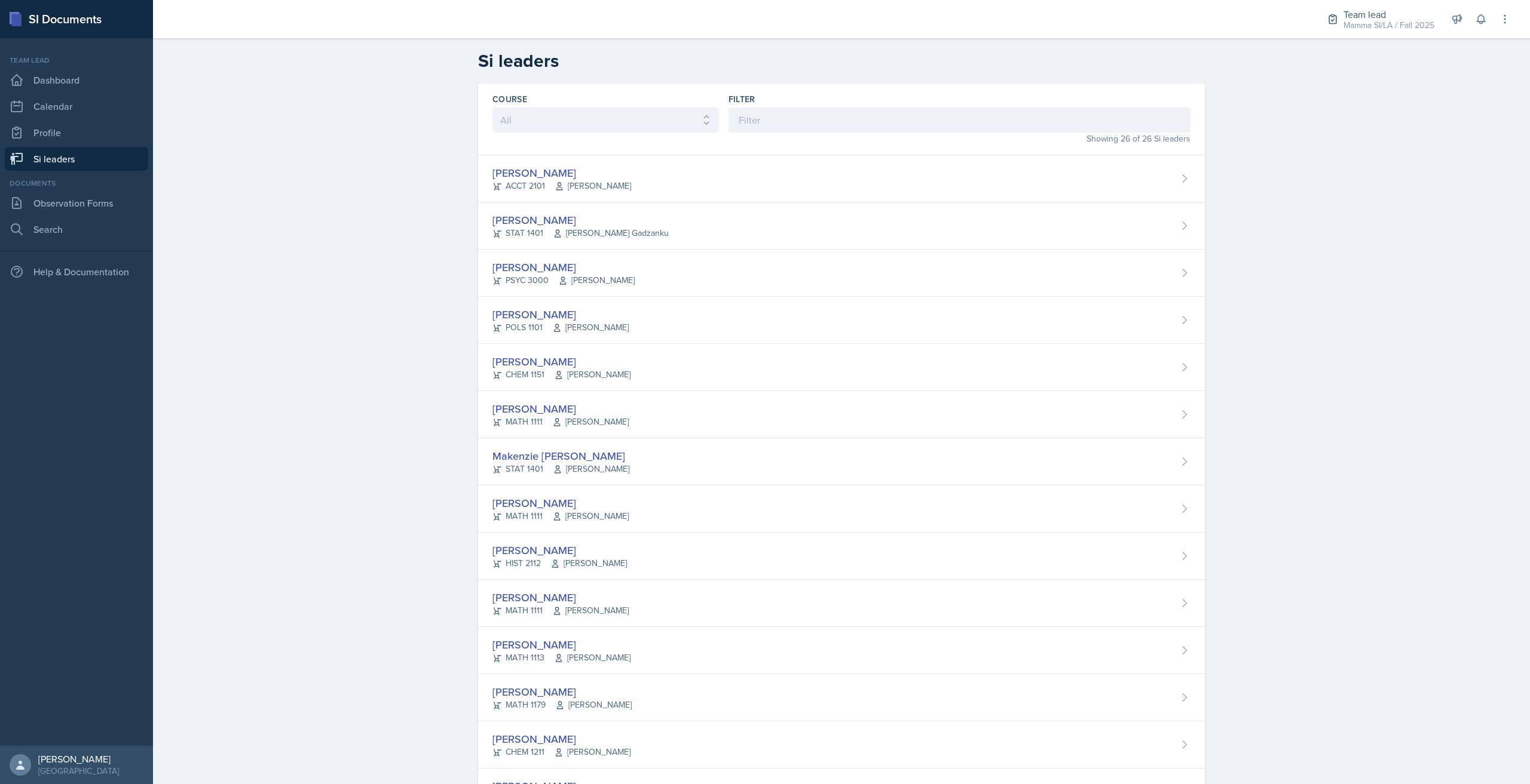
click at [754, 106] on div "Filter" at bounding box center [959, 112] width 462 height 40
click at [757, 112] on input at bounding box center [959, 120] width 462 height 25
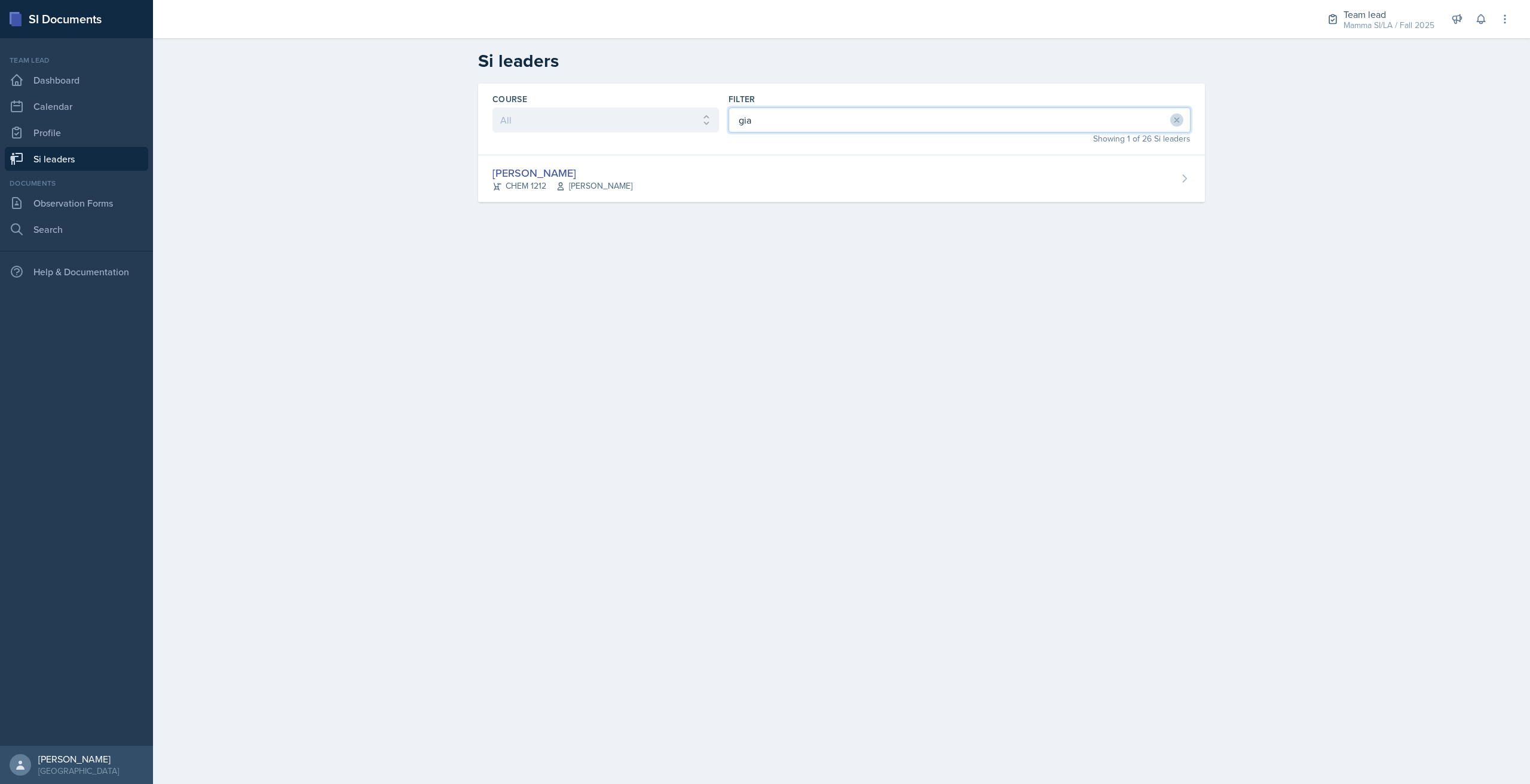
type input "gia"
click at [746, 214] on div "Course All ACCT 2101 ACCT 2102 ACCT 4050 ANTH 1102 ANTH 3301 ARCH 1000 ARCH 100…" at bounding box center [842, 157] width 765 height 148
click at [747, 207] on div "Course All ACCT 2101 ACCT 2102 ACCT 4050 ANTH 1102 ANTH 3301 ARCH 1000 ARCH 100…" at bounding box center [842, 157] width 765 height 148
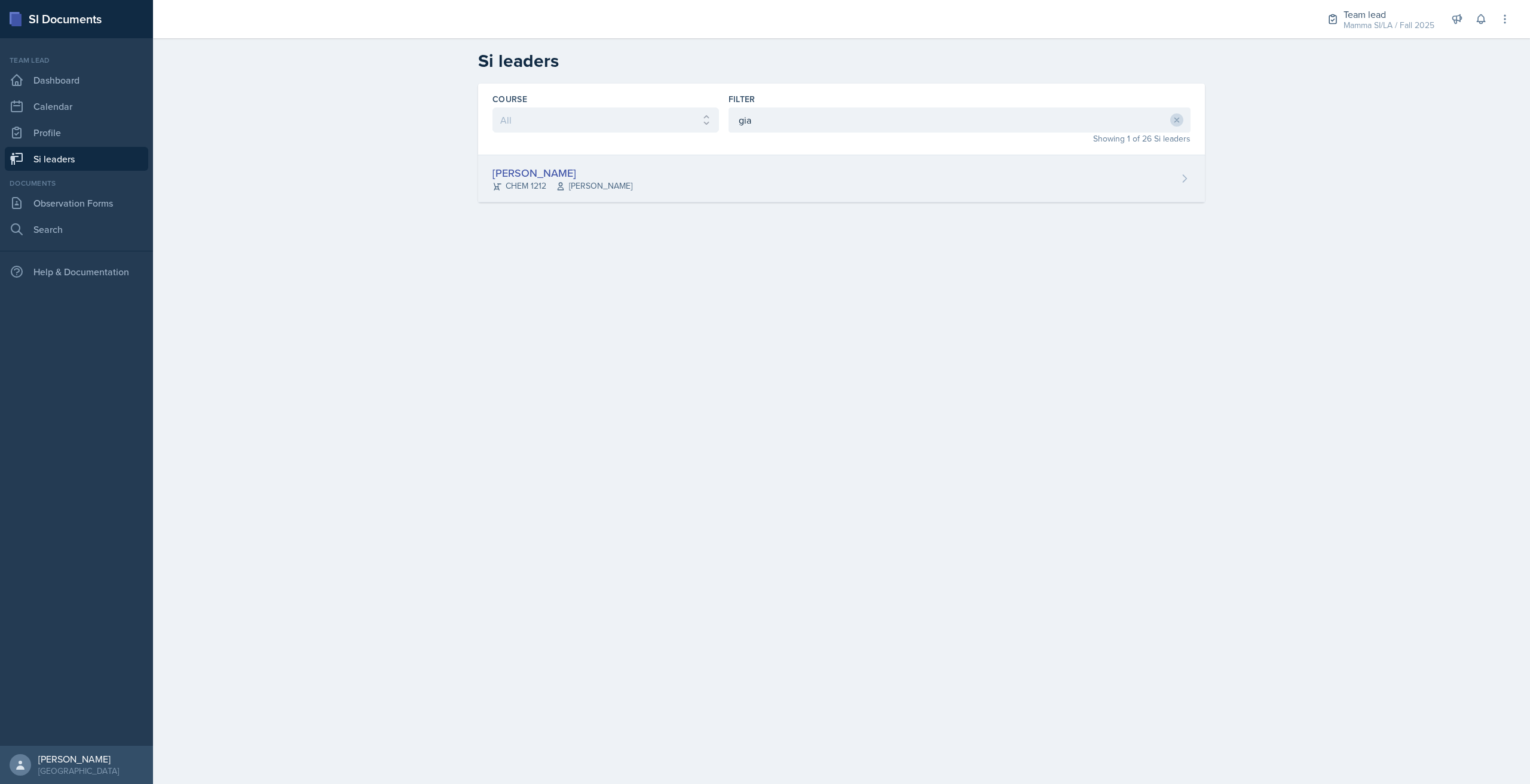
click at [745, 200] on div "[PERSON_NAME] CHEM 1212 [PERSON_NAME]" at bounding box center [841, 178] width 727 height 47
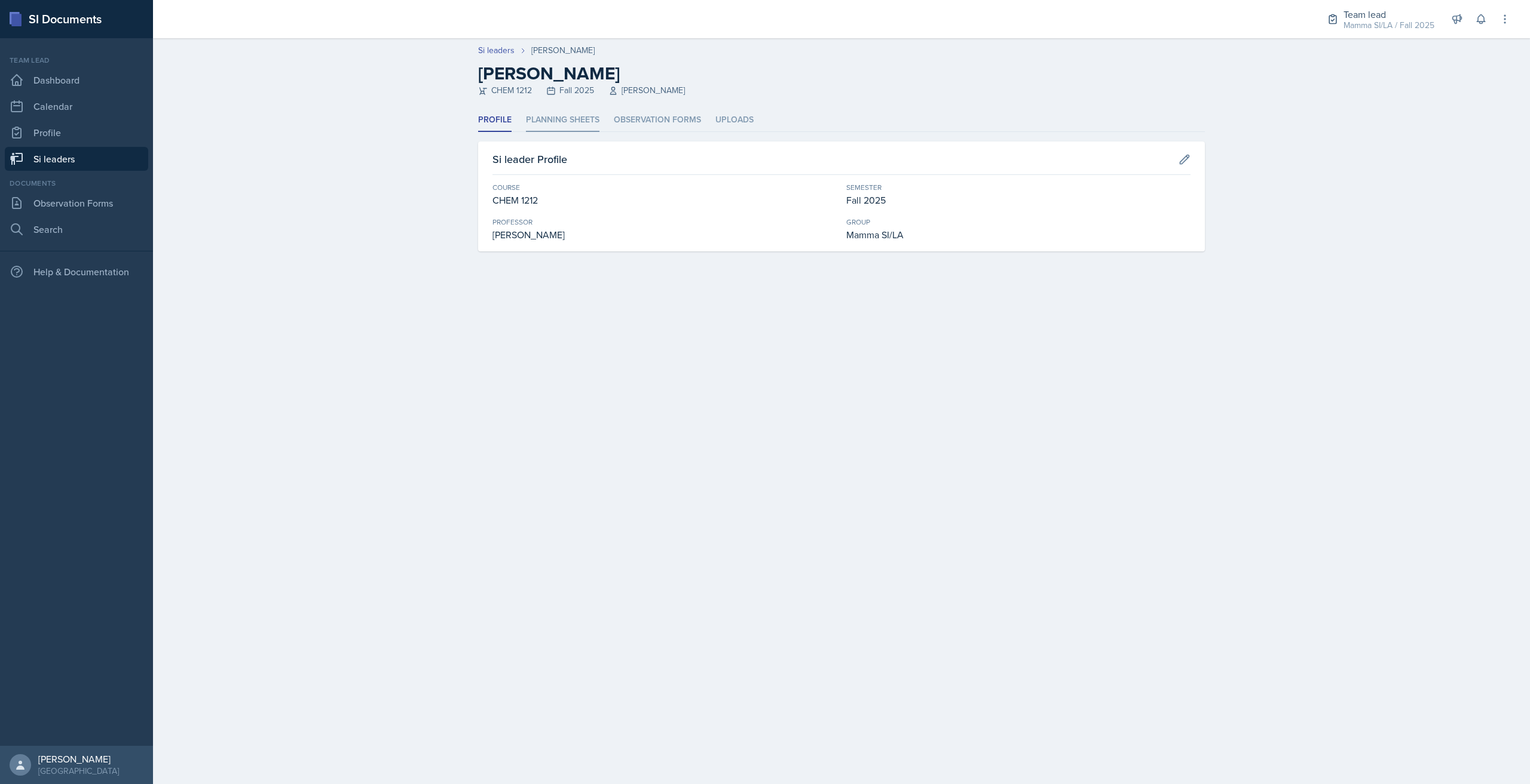
click at [560, 127] on li "Planning Sheets" at bounding box center [562, 120] width 73 height 23
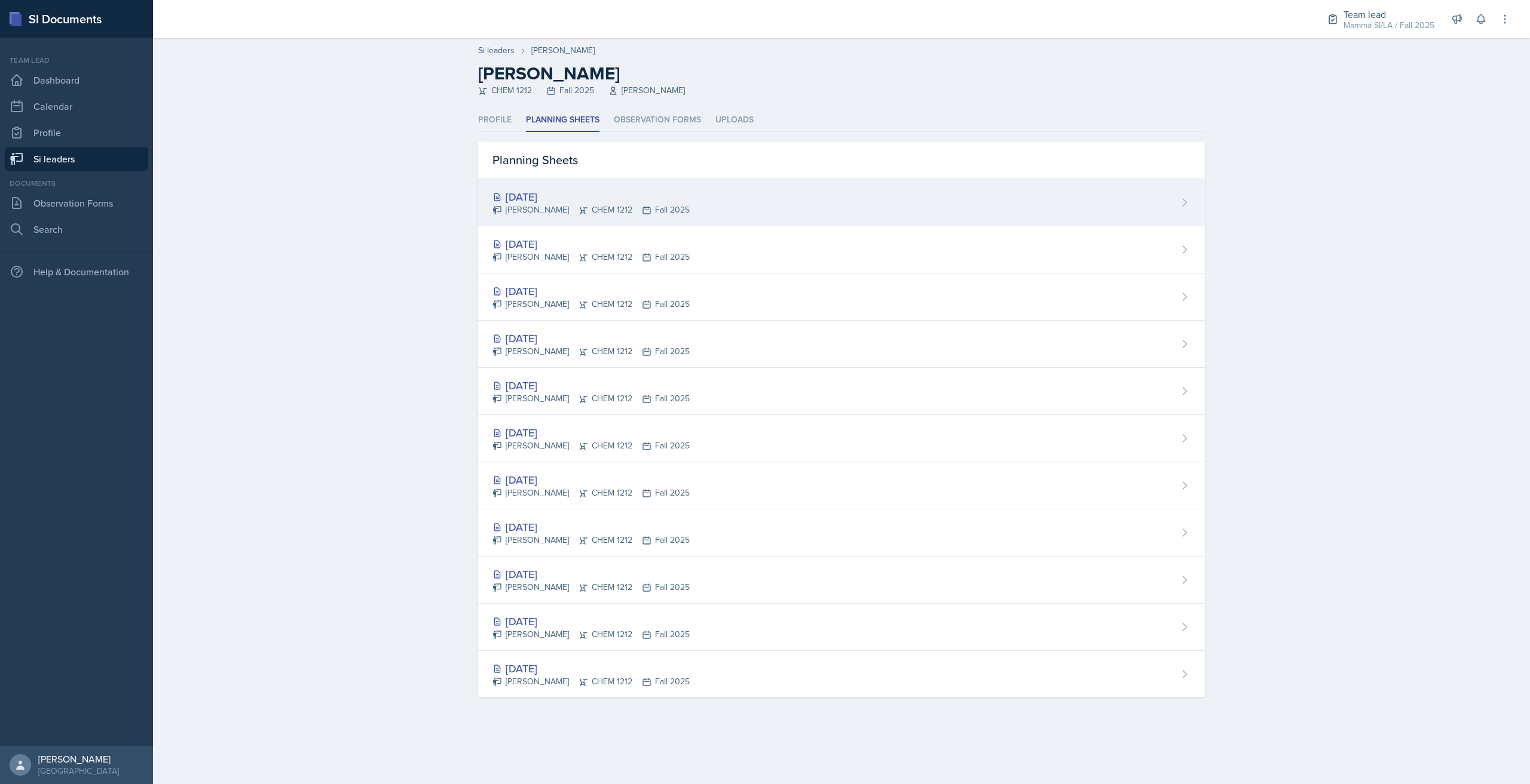
click at [642, 212] on icon at bounding box center [646, 210] width 9 height 9
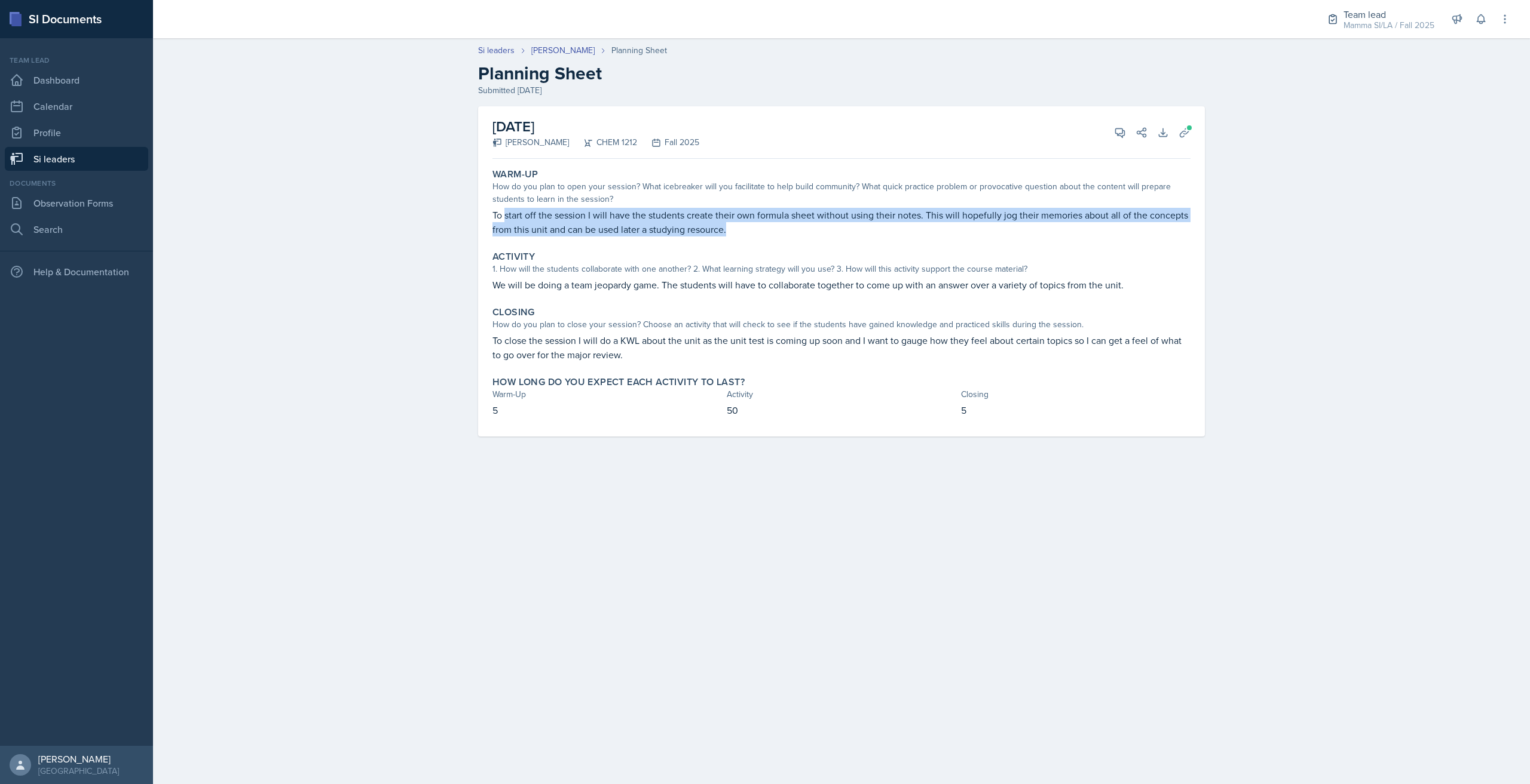
drag, startPoint x: 506, startPoint y: 220, endPoint x: 813, endPoint y: 235, distance: 307.4
click at [813, 235] on p "To start off the session I will have the students create their own formula shee…" at bounding box center [841, 222] width 698 height 29
click at [806, 234] on p "To start off the session I will have the students create their own formula shee…" at bounding box center [841, 222] width 698 height 29
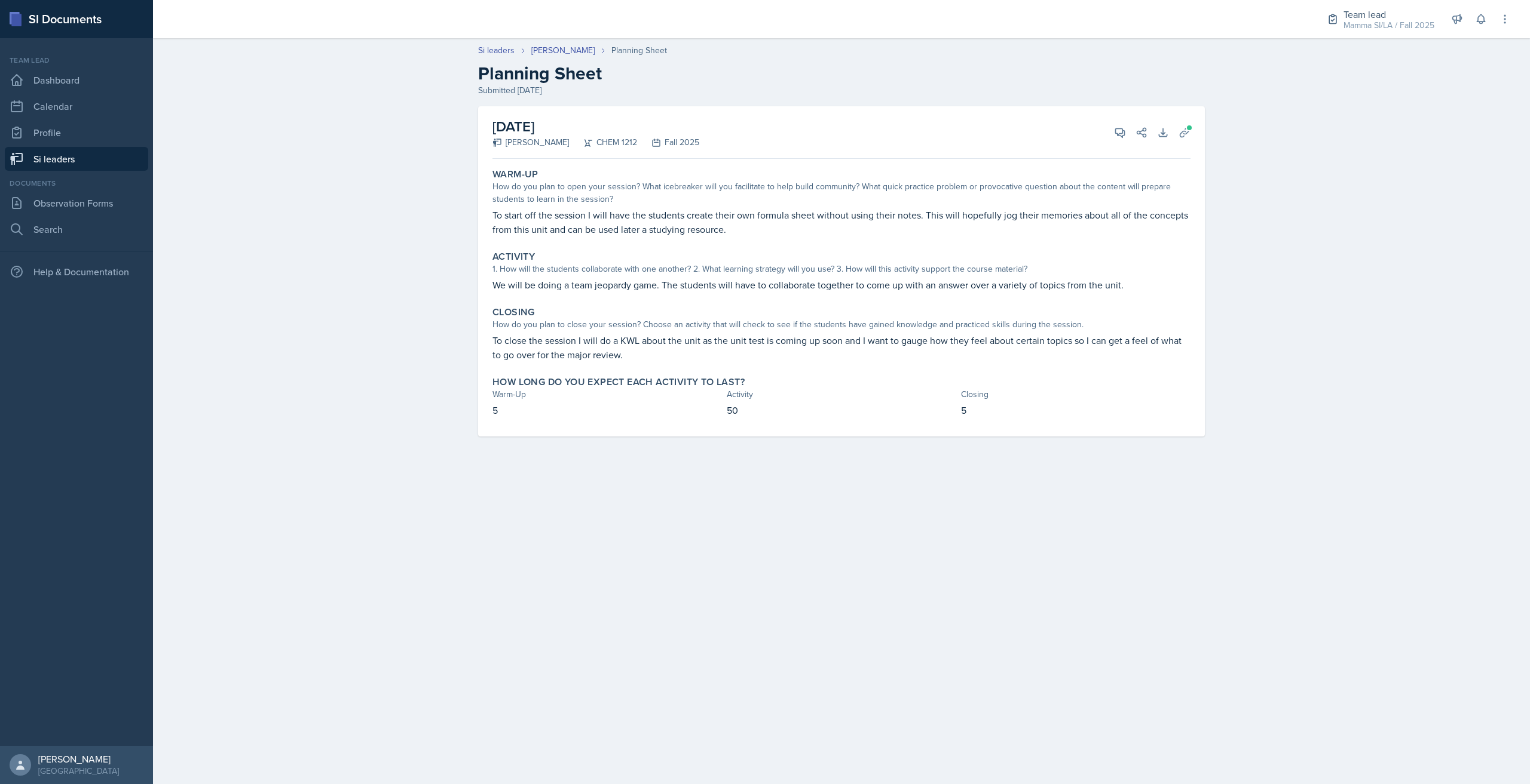
drag, startPoint x: 750, startPoint y: 225, endPoint x: 742, endPoint y: 244, distance: 20.6
click at [791, 225] on p "To start off the session I will have the students create their own formula shee…" at bounding box center [841, 222] width 698 height 29
drag, startPoint x: 710, startPoint y: 286, endPoint x: 747, endPoint y: 285, distance: 37.0
click at [745, 285] on p "We will be doing a team jeopardy game. The students will have to collaborate to…" at bounding box center [841, 284] width 698 height 14
click at [747, 285] on p "We will be doing a team jeopardy game. The students will have to collaborate to…" at bounding box center [841, 284] width 698 height 14
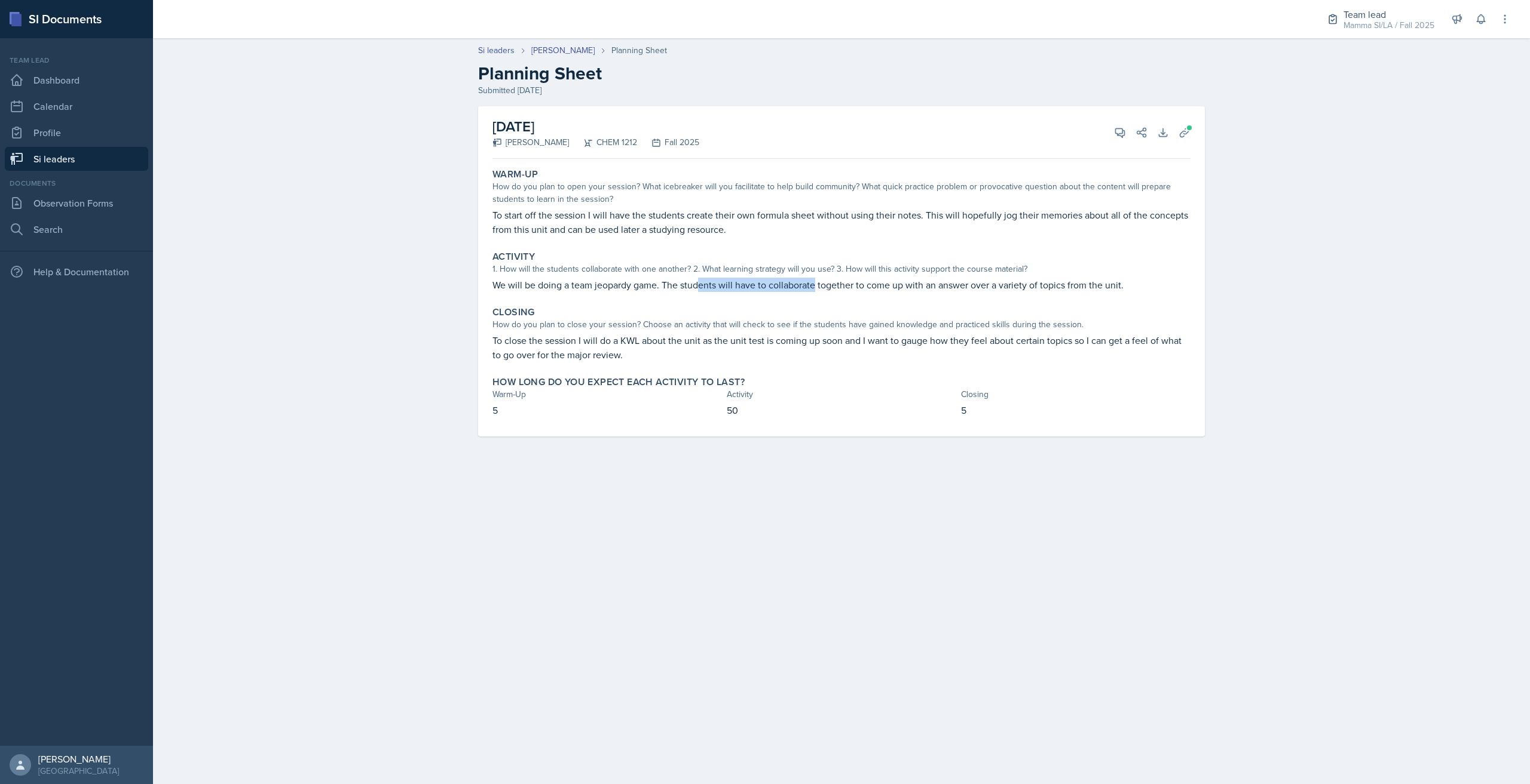
drag, startPoint x: 701, startPoint y: 277, endPoint x: 817, endPoint y: 286, distance: 116.3
click at [817, 286] on div "Activity 1. How will the students collaborate with one another? 2. What learnin…" at bounding box center [841, 271] width 708 height 51
click at [817, 286] on p "We will be doing a team jeopardy game. The students will have to collaborate to…" at bounding box center [841, 284] width 698 height 14
drag, startPoint x: 943, startPoint y: 296, endPoint x: 962, endPoint y: 296, distance: 19.0
click at [960, 296] on div "Activity 1. How will the students collaborate with one another? 2. What learnin…" at bounding box center [841, 271] width 708 height 51
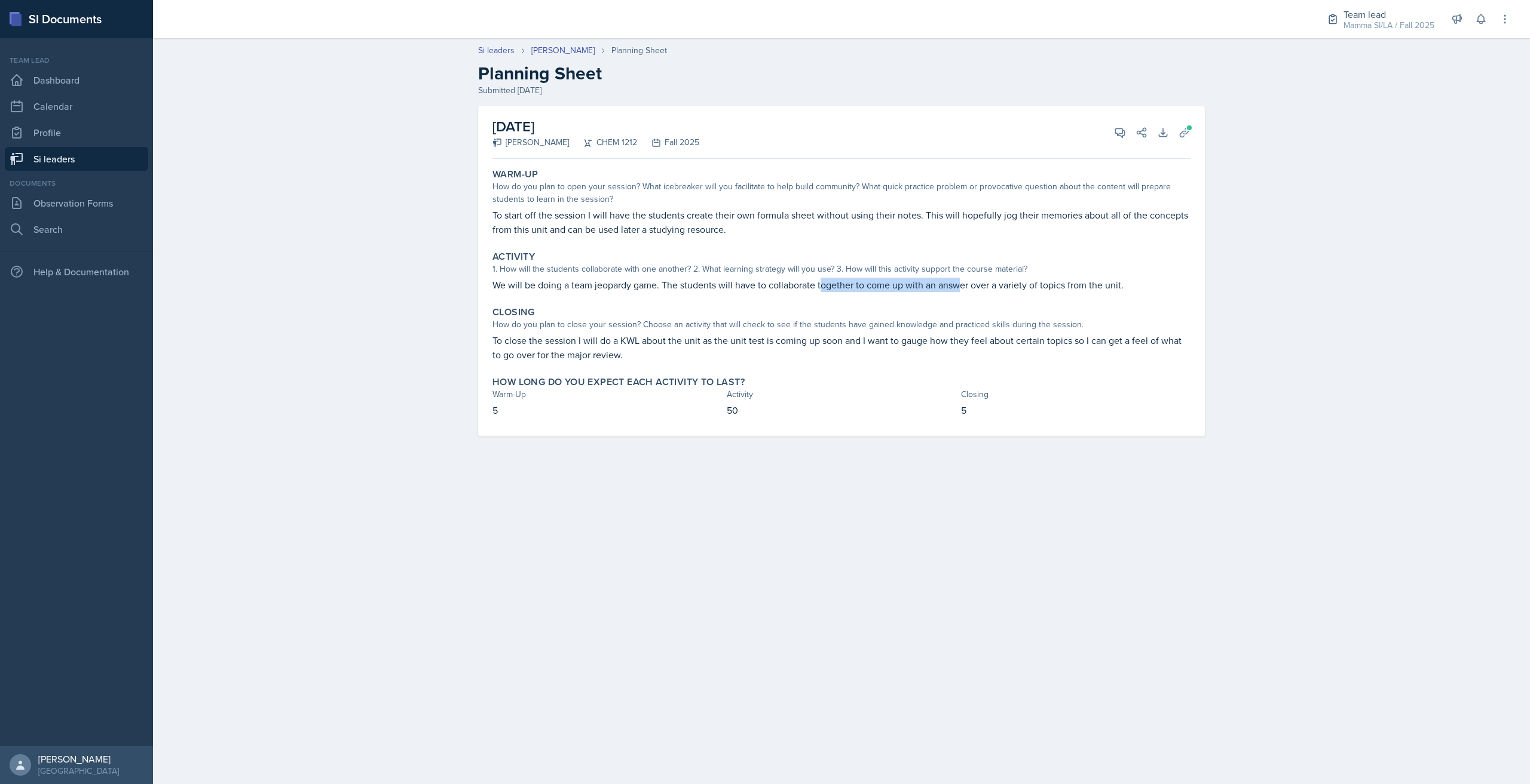
click at [961, 295] on div "Activity 1. How will the students collaborate with one another? 2. What learnin…" at bounding box center [841, 271] width 708 height 51
drag, startPoint x: 889, startPoint y: 294, endPoint x: 930, endPoint y: 294, distance: 41.0
click at [911, 294] on div "Activity 1. How will the students collaborate with one another? 2. What learnin…" at bounding box center [841, 271] width 708 height 51
click at [930, 294] on div "Activity 1. How will the students collaborate with one another? 2. What learnin…" at bounding box center [841, 271] width 708 height 51
click at [941, 292] on div "Activity 1. How will the students collaborate with one another? 2. What learnin…" at bounding box center [841, 271] width 708 height 51
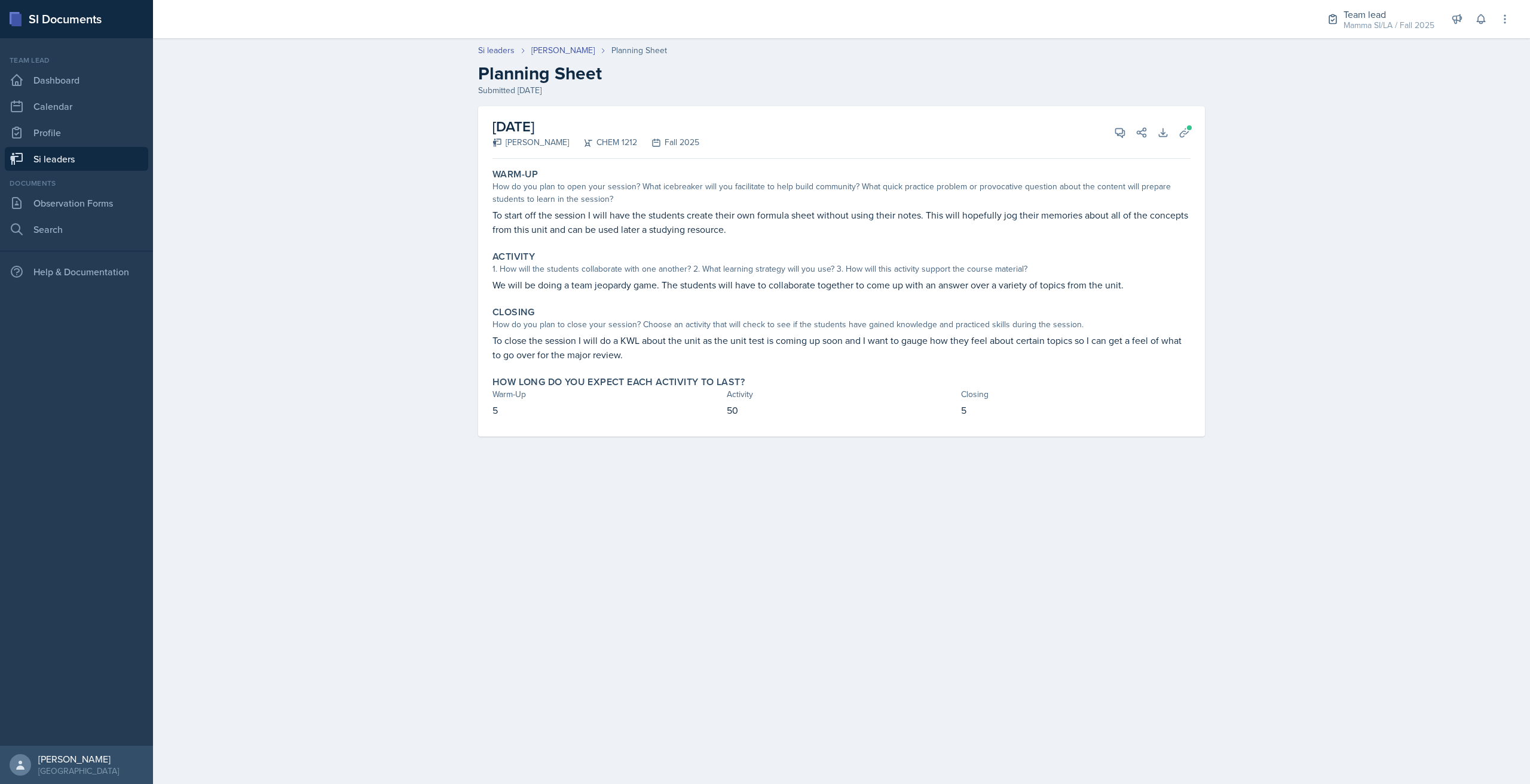
click at [942, 292] on div "Activity 1. How will the students collaborate with one another? 2. What learnin…" at bounding box center [841, 271] width 708 height 51
drag, startPoint x: 868, startPoint y: 287, endPoint x: 928, endPoint y: 287, distance: 60.0
click at [922, 287] on p "We will be doing a team jeopardy game. The students will have to collaborate to…" at bounding box center [841, 284] width 698 height 14
click at [928, 287] on p "We will be doing a team jeopardy game. The students will have to collaborate to…" at bounding box center [841, 284] width 698 height 14
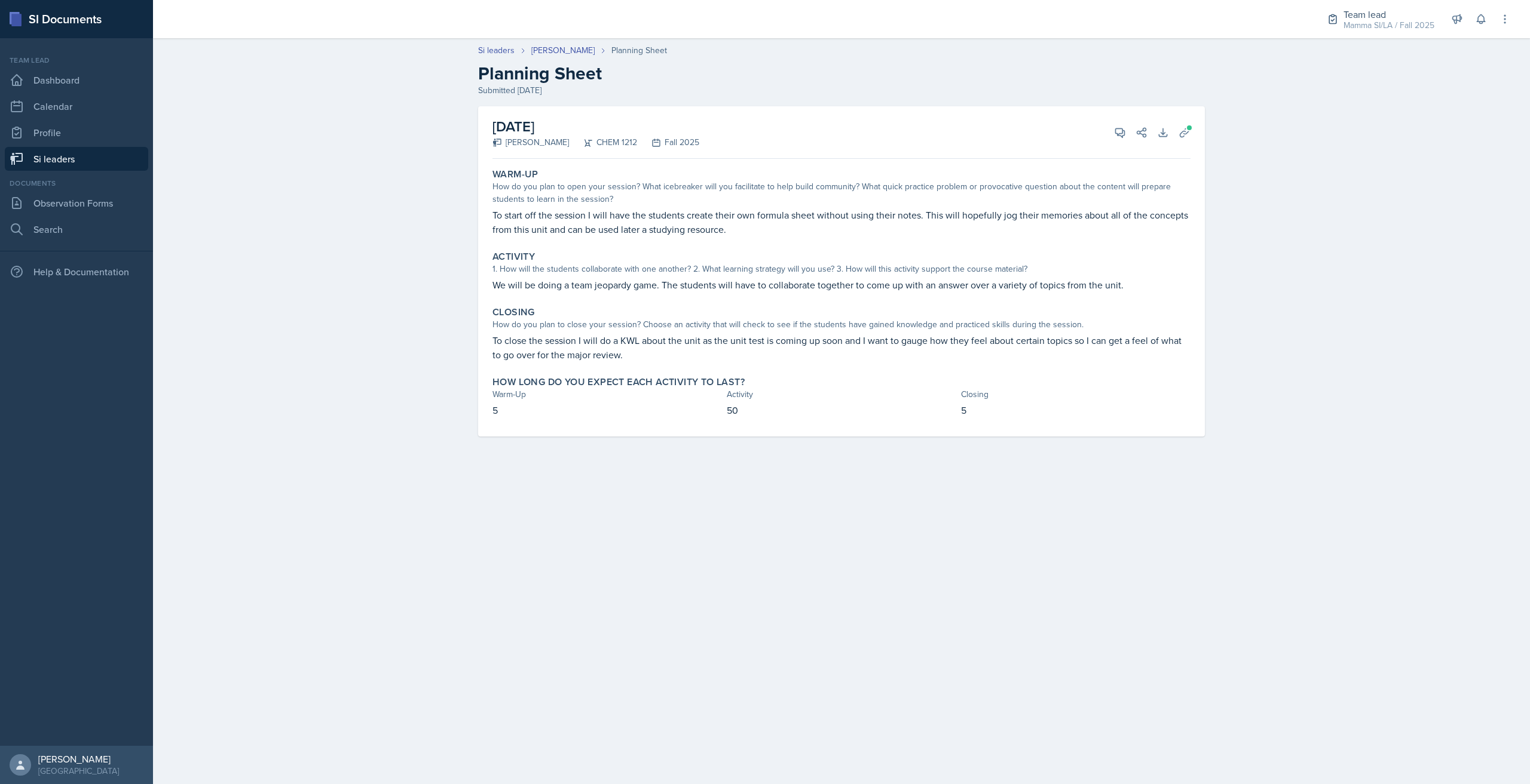
click at [730, 332] on div "Closing How do you plan to close your session? Choose an activity that will che…" at bounding box center [841, 334] width 708 height 65
drag, startPoint x: 652, startPoint y: 340, endPoint x: 693, endPoint y: 340, distance: 41.0
click at [690, 340] on p "To close the session I will do a KWL about the unit as the unit test is coming …" at bounding box center [841, 348] width 698 height 29
click at [696, 340] on p "To close the session I will do a KWL about the unit as the unit test is coming …" at bounding box center [841, 348] width 698 height 29
drag, startPoint x: 652, startPoint y: 332, endPoint x: 681, endPoint y: 332, distance: 29.0
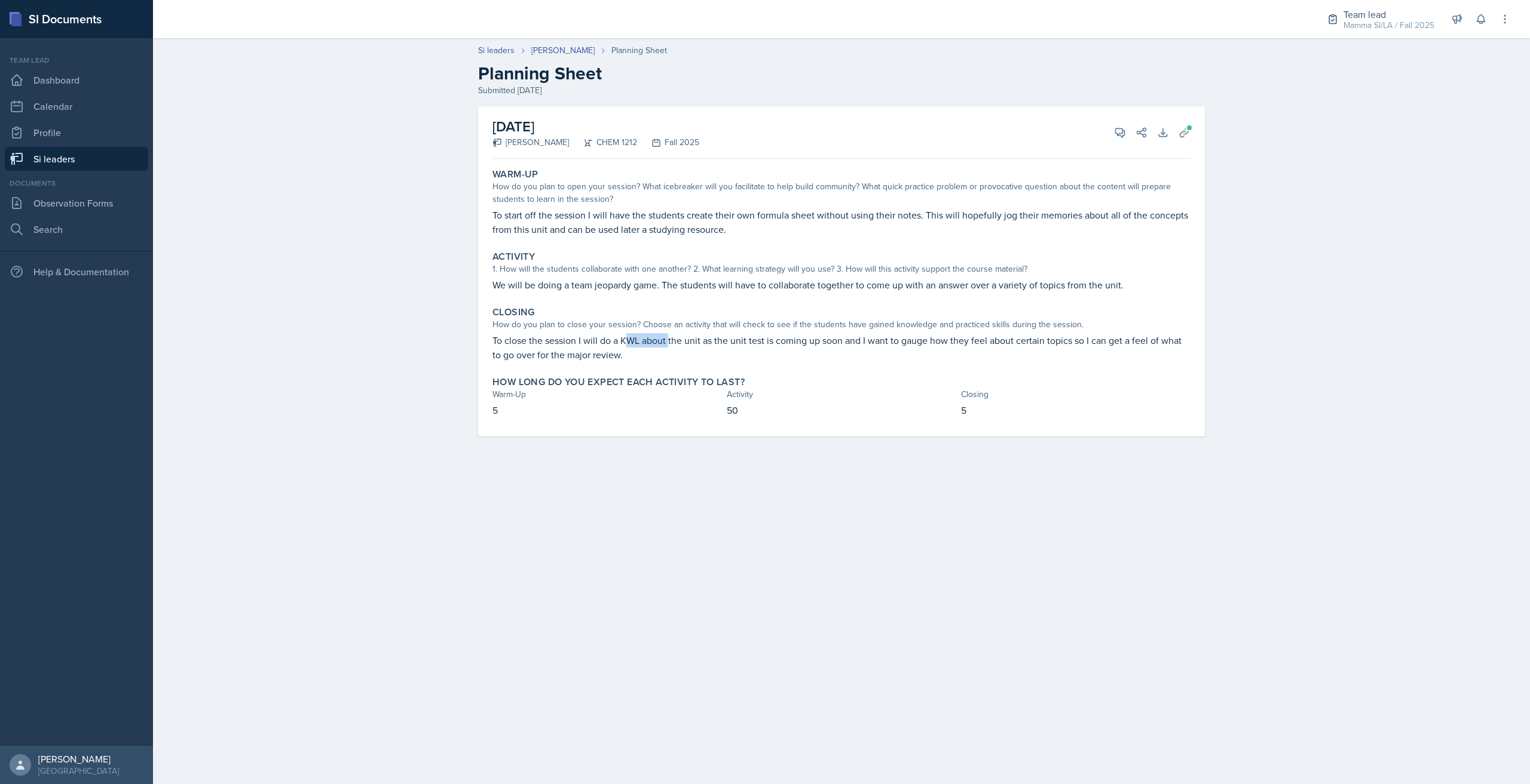
click at [676, 332] on div "Closing How do you plan to close your session? Choose an activity that will che…" at bounding box center [841, 334] width 708 height 65
click at [681, 332] on div "Closing How do you plan to close your session? Choose an activity that will che…" at bounding box center [841, 334] width 708 height 65
drag, startPoint x: 671, startPoint y: 351, endPoint x: 695, endPoint y: 354, distance: 24.2
click at [695, 354] on p "To close the session I will do a KWL about the unit as the unit test is coming …" at bounding box center [841, 348] width 698 height 29
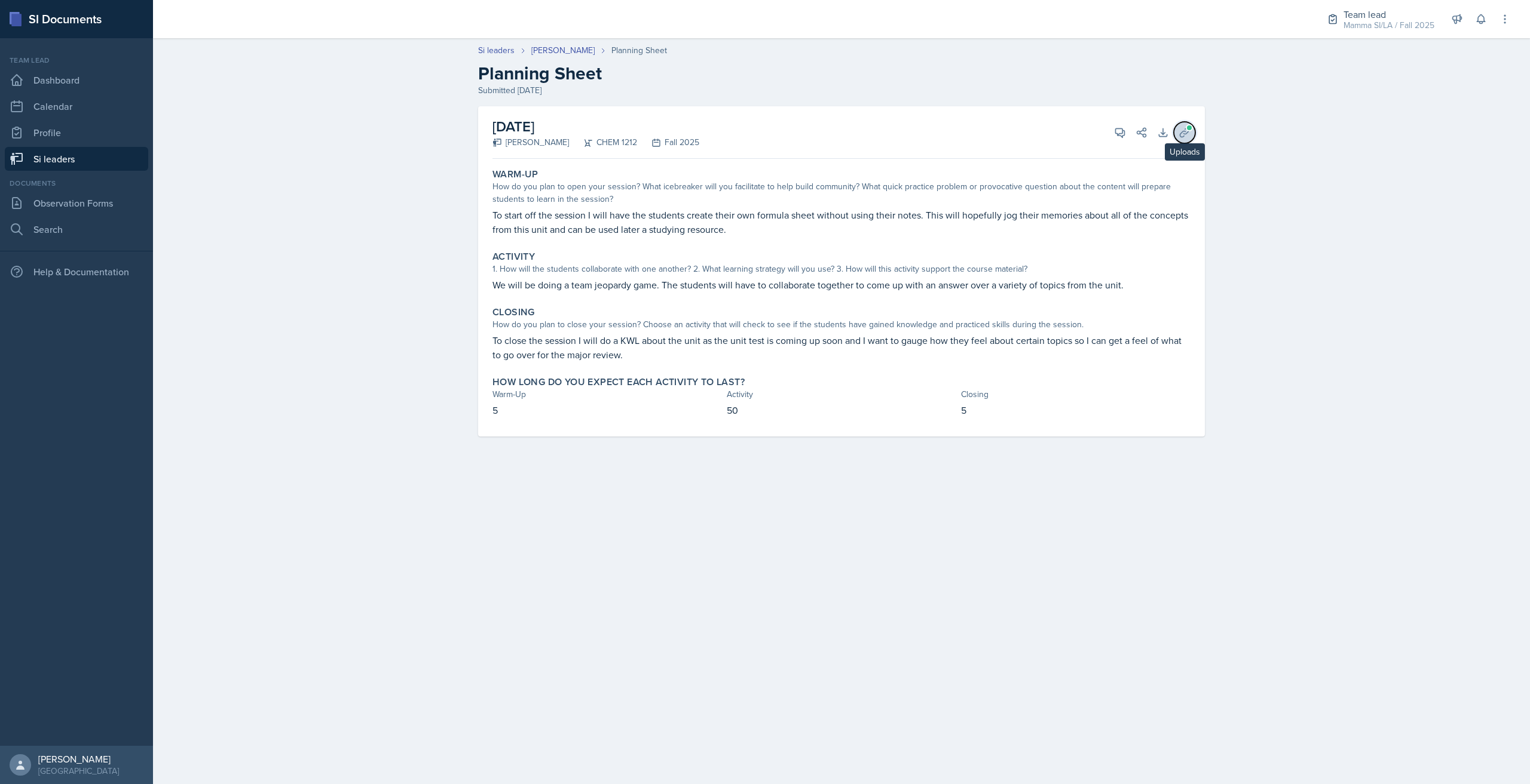
click at [1187, 132] on icon at bounding box center [1184, 132] width 12 height 12
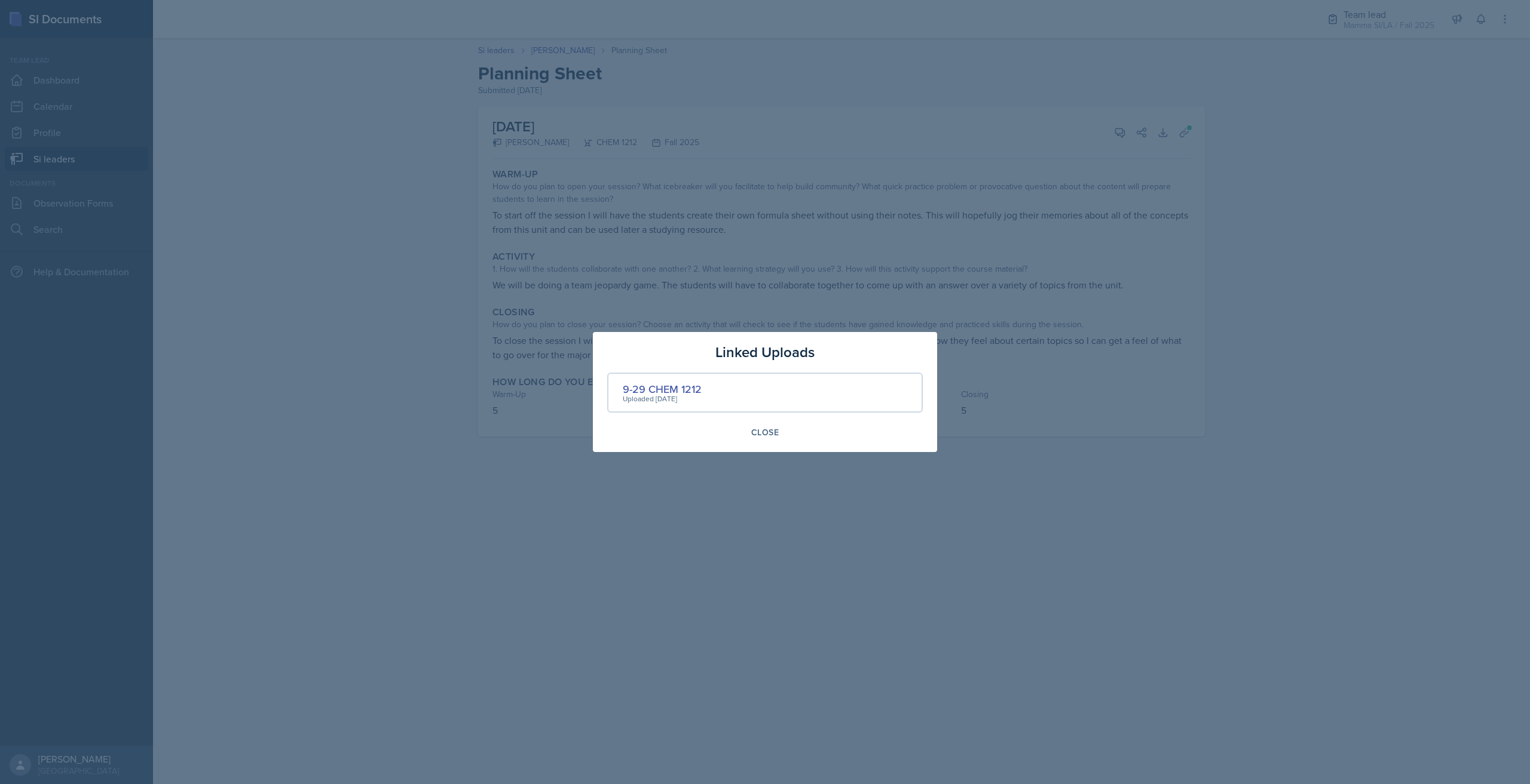
click at [698, 395] on div "Uploaded [DATE]" at bounding box center [662, 399] width 79 height 11
click at [696, 390] on div "9-29 CHEM 1212" at bounding box center [662, 389] width 79 height 16
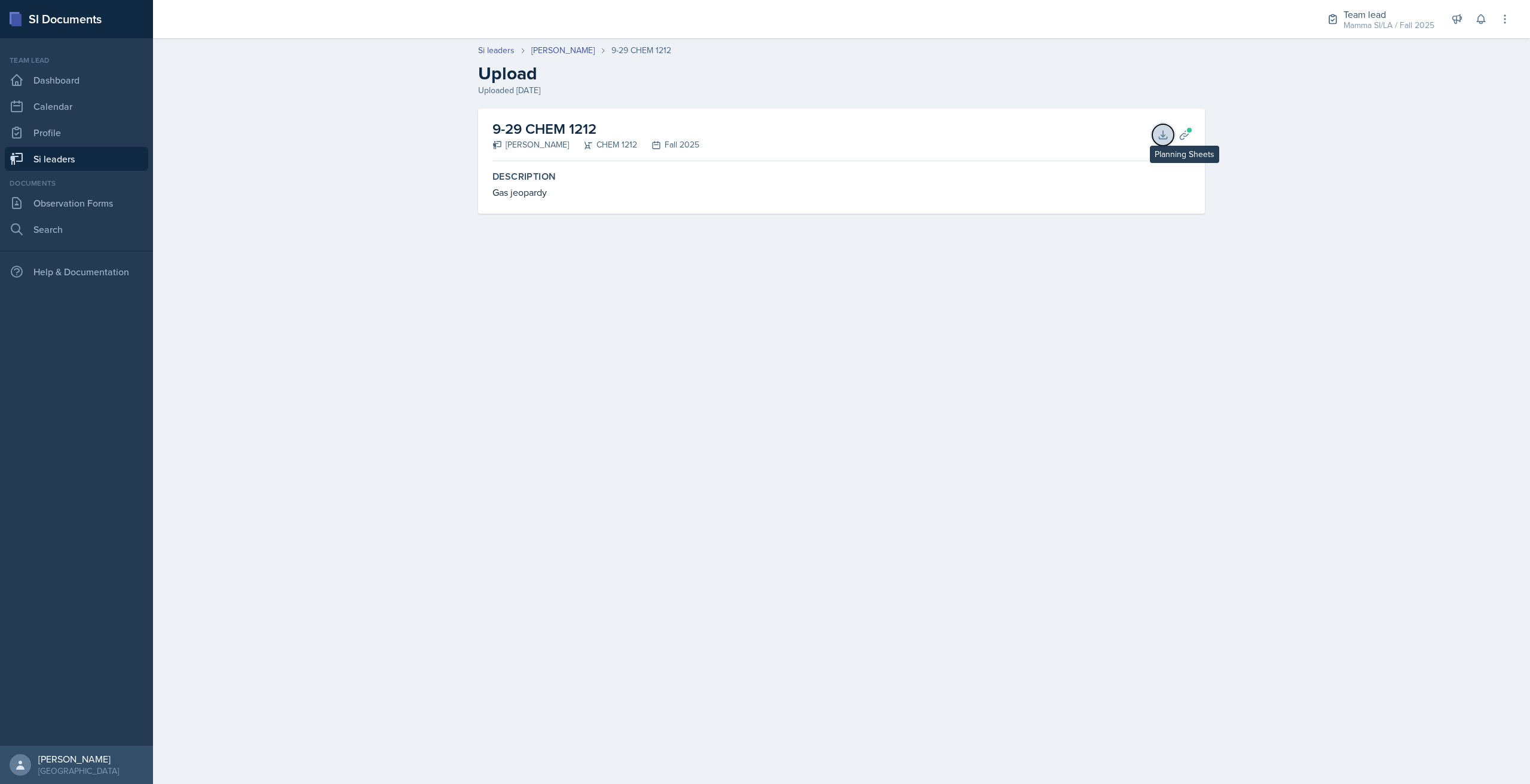
click at [1166, 134] on icon at bounding box center [1163, 135] width 12 height 12
click at [547, 46] on link "[PERSON_NAME]" at bounding box center [563, 50] width 63 height 13
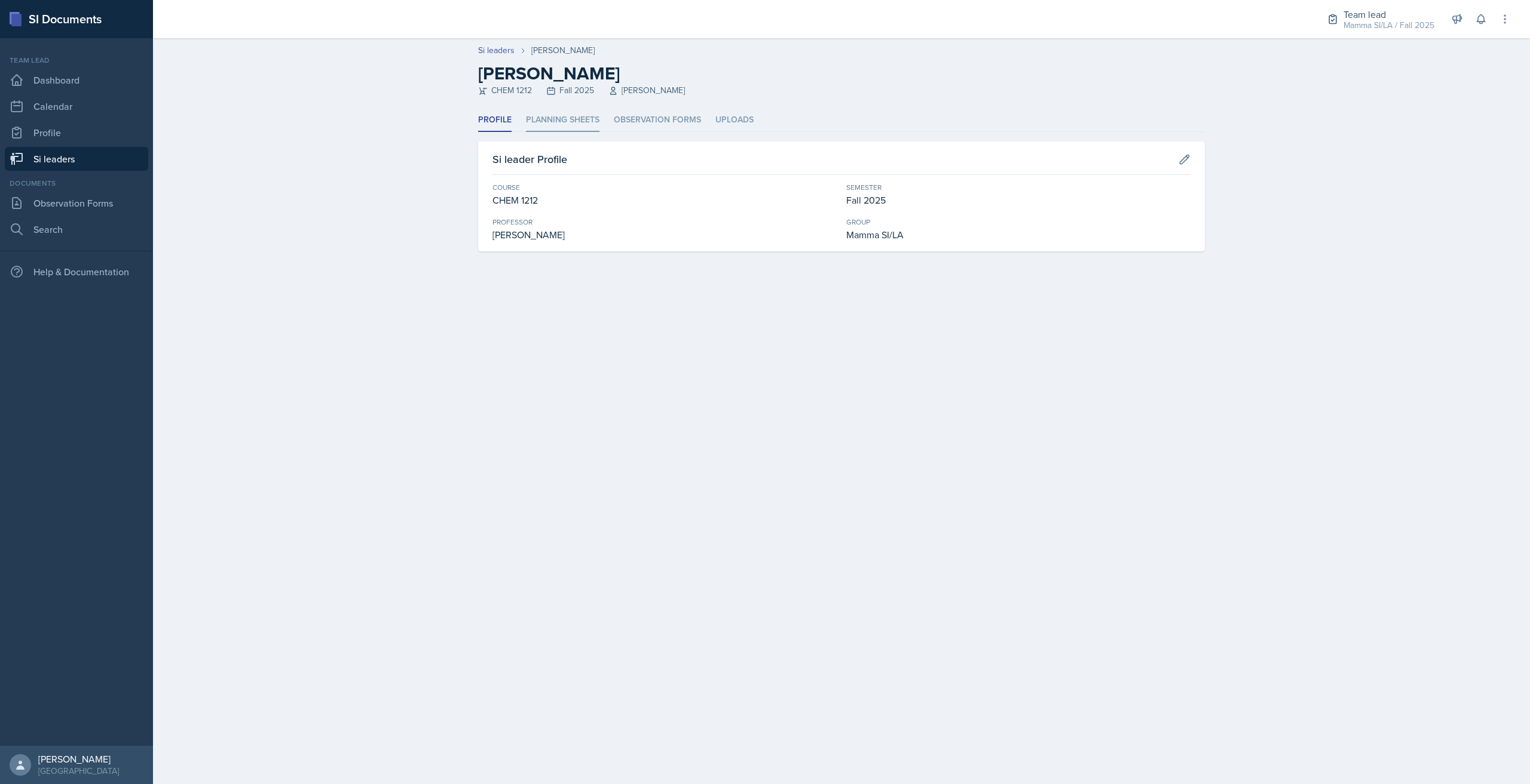
click at [573, 118] on li "Planning Sheets" at bounding box center [562, 120] width 73 height 23
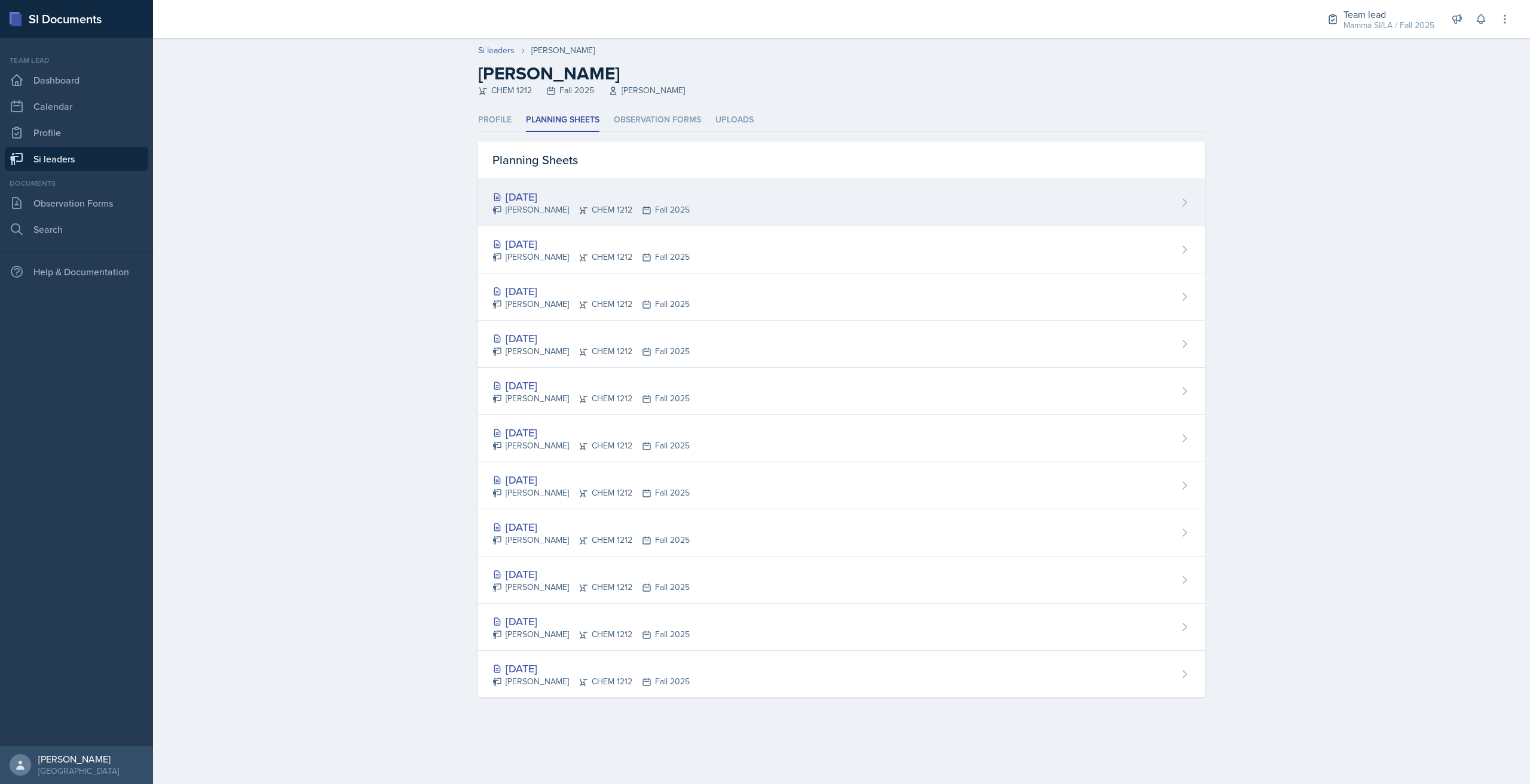
click at [642, 208] on icon at bounding box center [646, 210] width 9 height 9
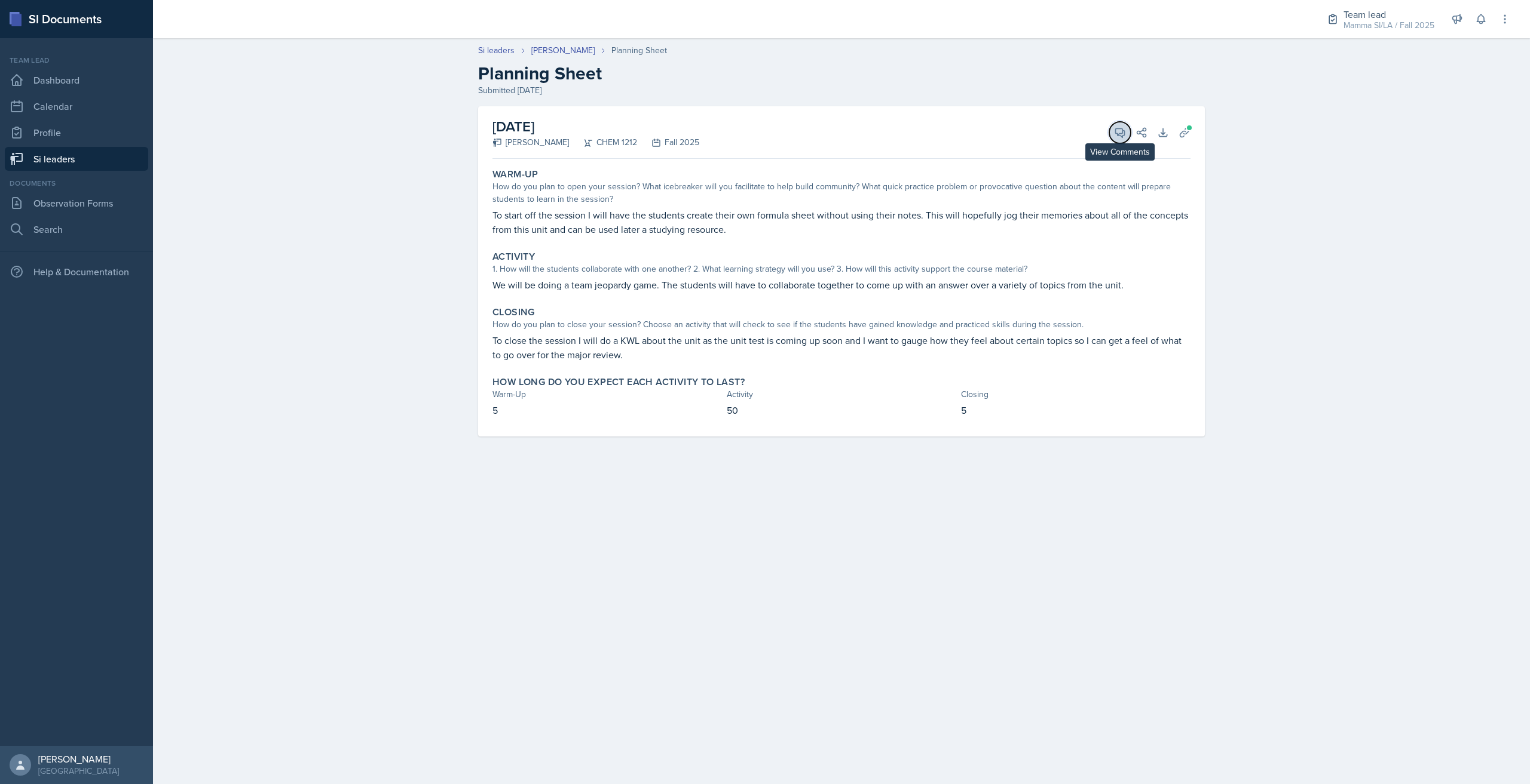
click at [1123, 136] on icon at bounding box center [1120, 133] width 9 height 9
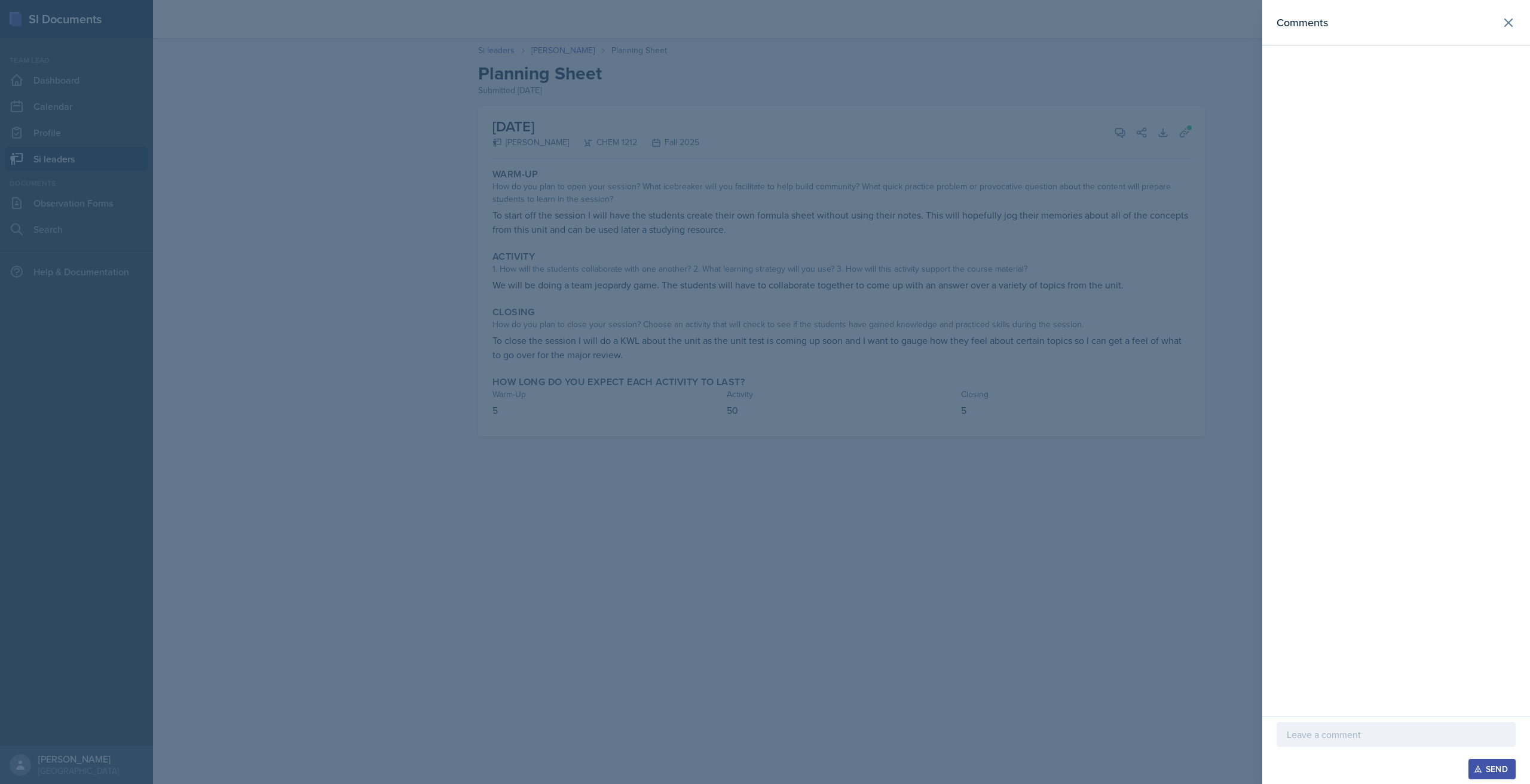
click at [1331, 743] on div at bounding box center [1396, 734] width 239 height 25
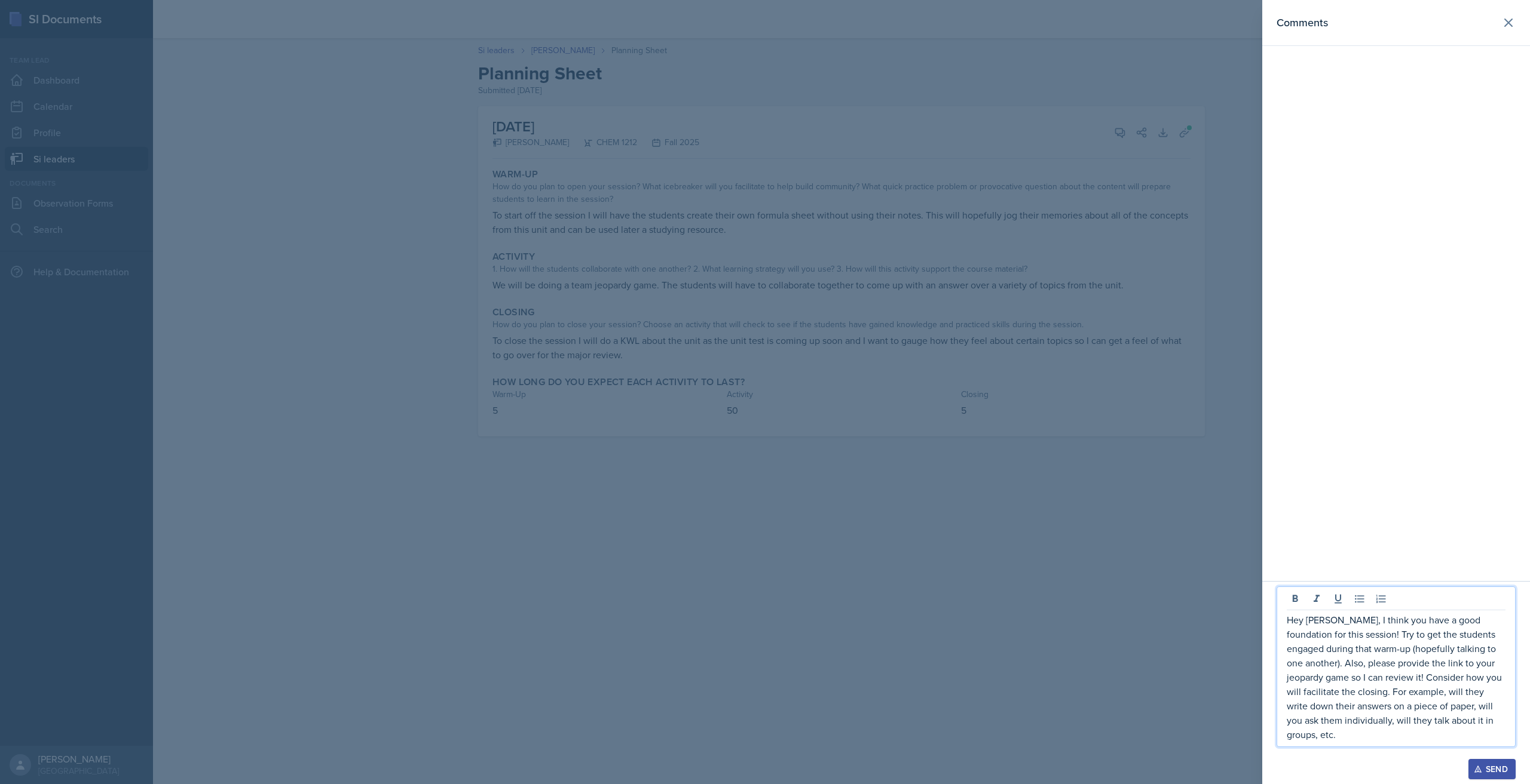
click at [1423, 683] on p "Hey [PERSON_NAME], I think you have a good foundation for this session! Try to …" at bounding box center [1396, 677] width 219 height 129
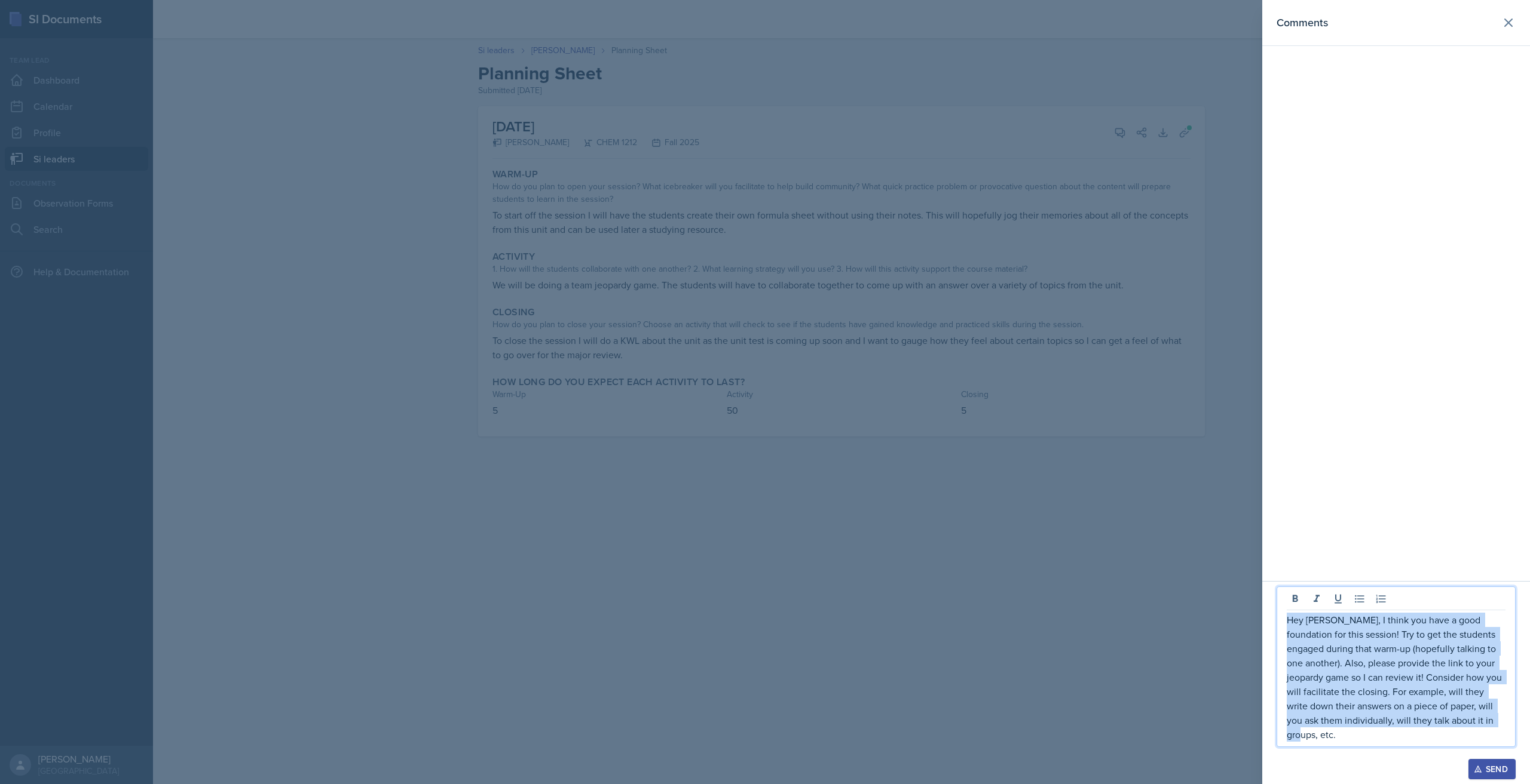
click at [1423, 683] on p "Hey [PERSON_NAME], I think you have a good foundation for this session! Try to …" at bounding box center [1396, 677] width 219 height 129
copy p "Hey [PERSON_NAME], I think you have a good foundation for this session! Try to …"
click at [1497, 763] on div "Send" at bounding box center [1492, 769] width 31 height 9
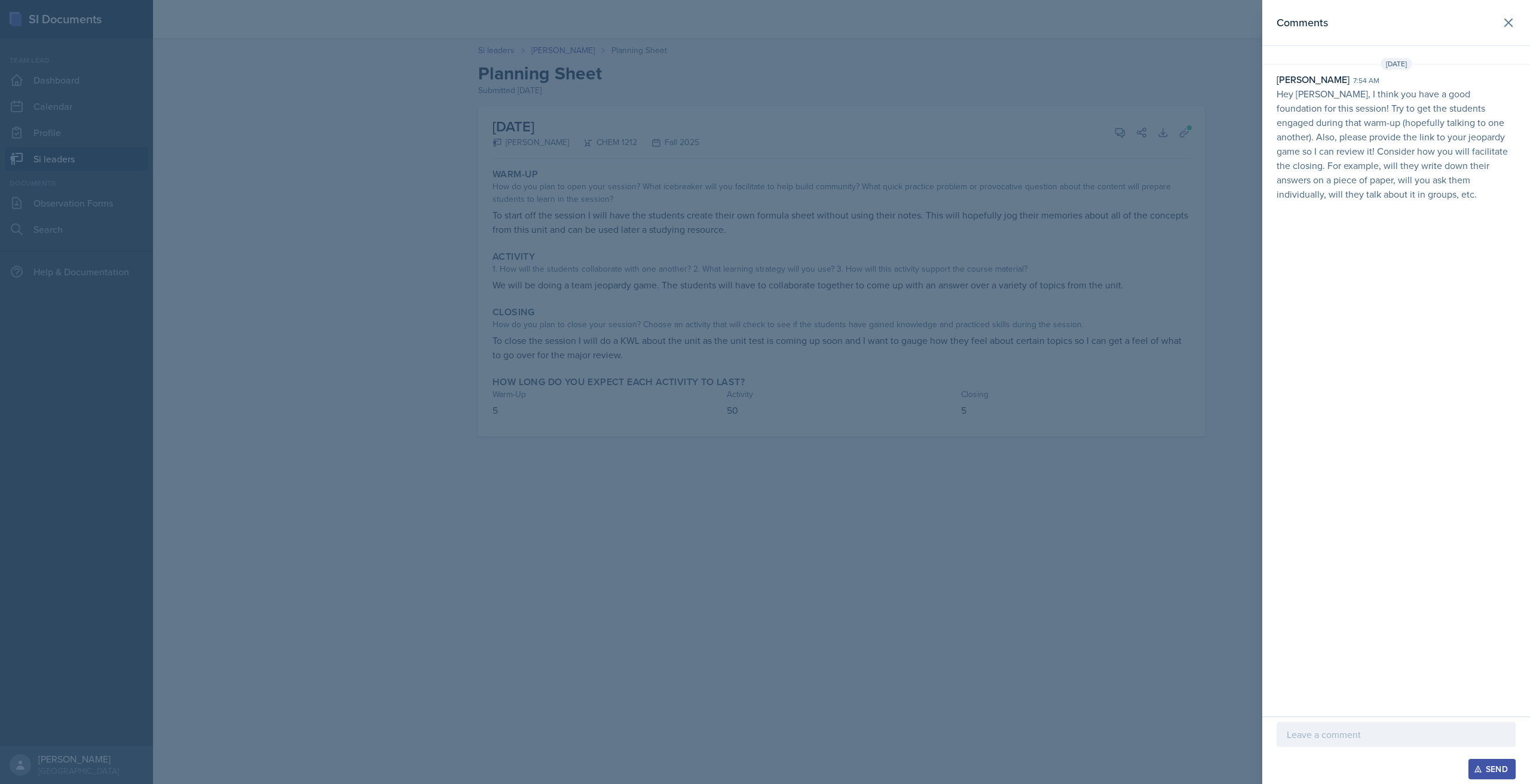
drag, startPoint x: 463, startPoint y: 28, endPoint x: 423, endPoint y: 49, distance: 45.2
click at [463, 30] on div at bounding box center [765, 392] width 1530 height 784
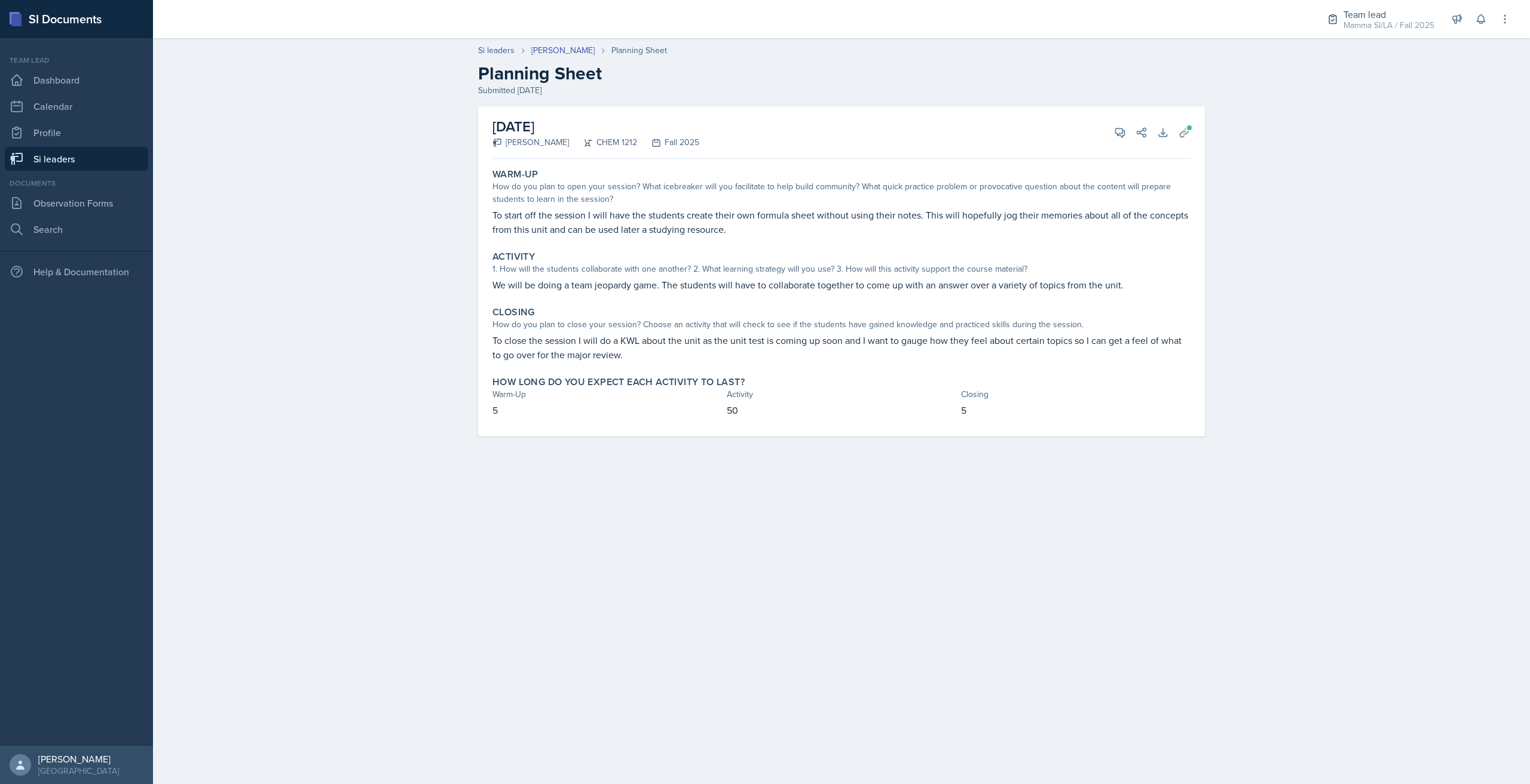
click at [141, 153] on link "Si leaders" at bounding box center [77, 159] width 143 height 24
